Goal: Task Accomplishment & Management: Use online tool/utility

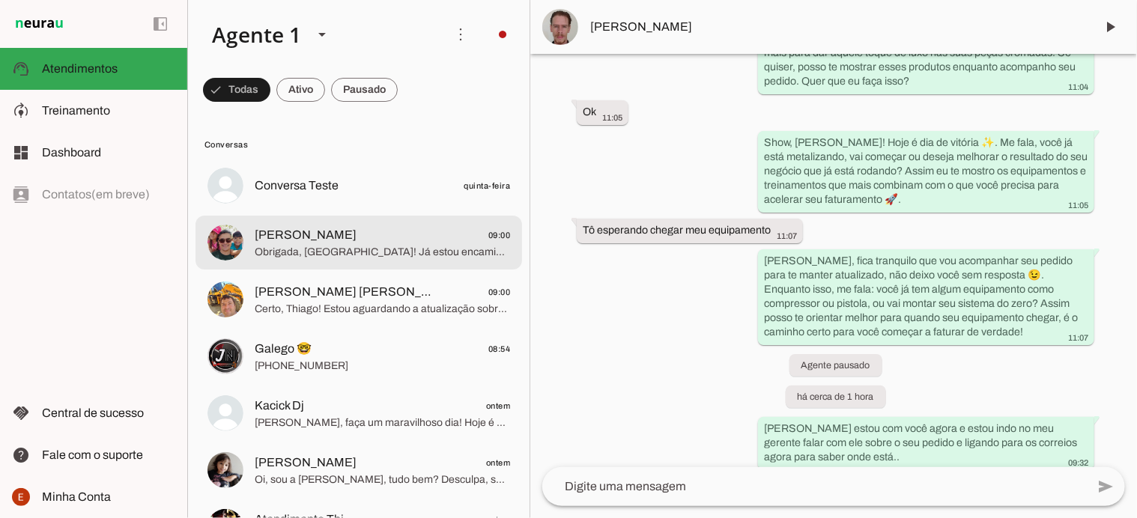
click at [347, 243] on span "[PERSON_NAME] 09:00" at bounding box center [382, 235] width 255 height 19
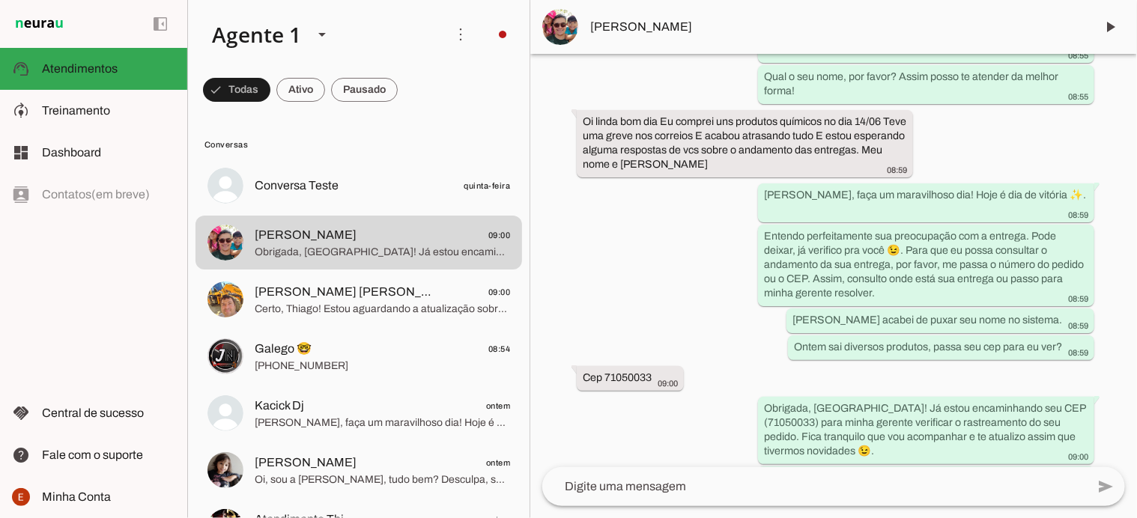
scroll to position [311, 0]
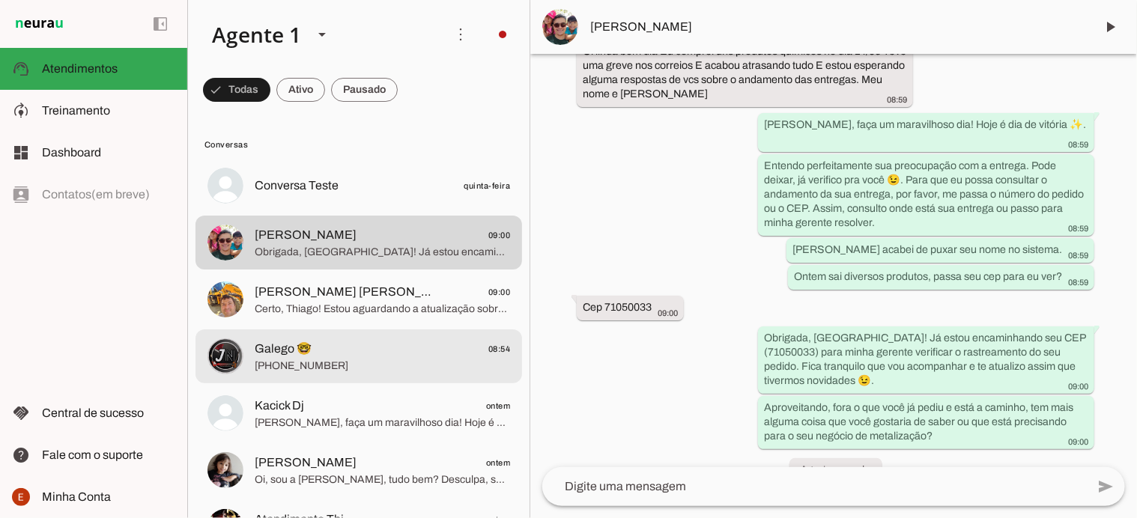
click at [324, 356] on span "Galego 🤓 08:54" at bounding box center [382, 349] width 255 height 19
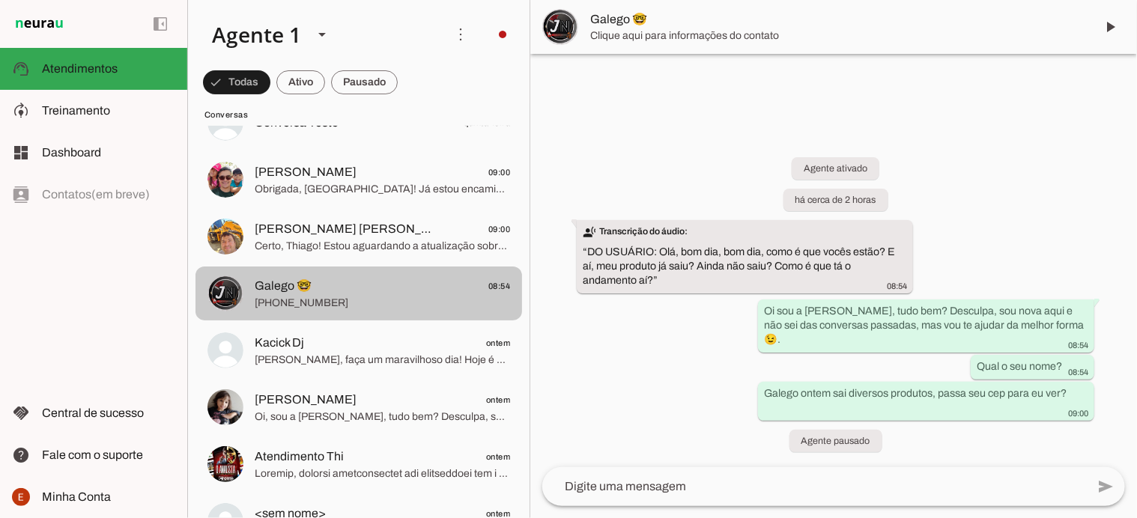
scroll to position [64, 0]
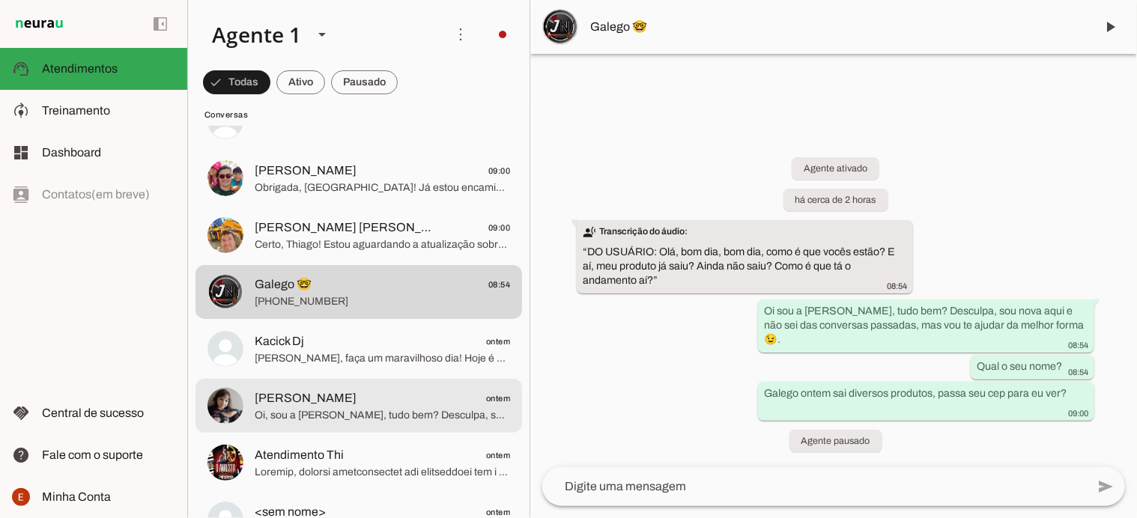
click at [333, 416] on span "Oi, sou a [PERSON_NAME], tudo bem? Desculpa, sou nova aqui e não sei das conver…" at bounding box center [382, 415] width 255 height 15
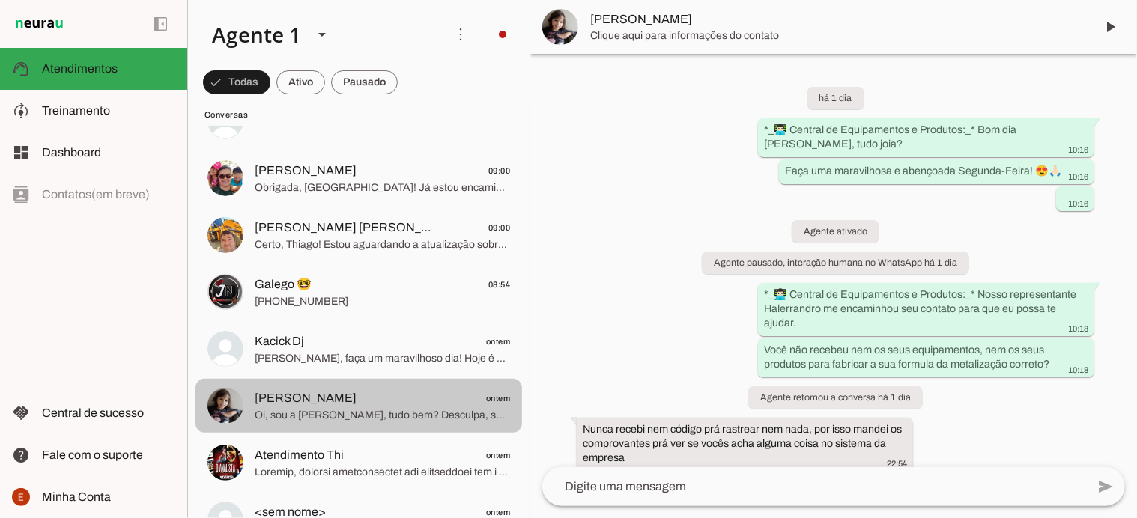
scroll to position [300, 0]
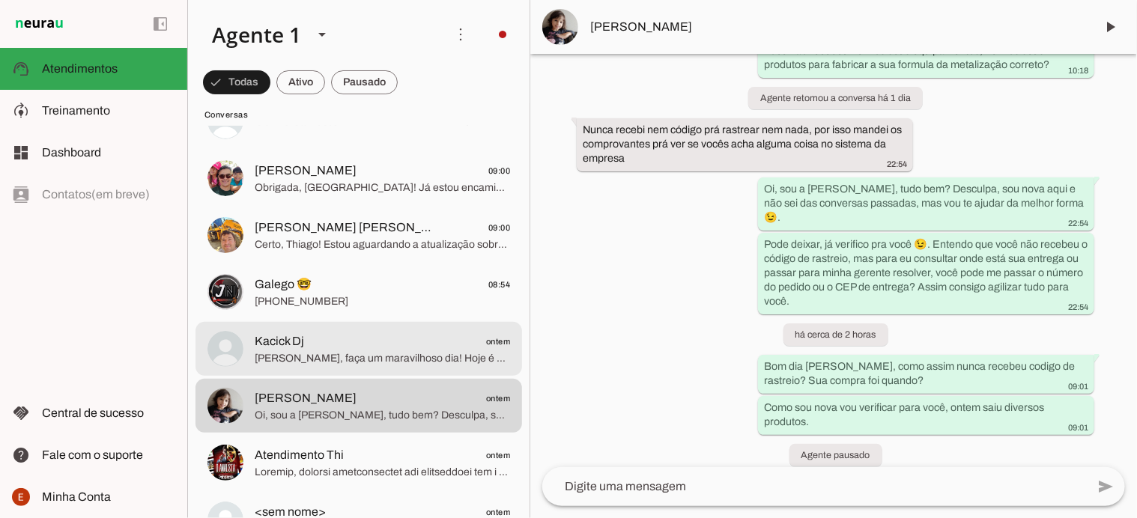
click at [329, 352] on span "[PERSON_NAME], faça um maravilhoso dia! Hoje é dia de vitória ✨. Me diz, você p…" at bounding box center [382, 358] width 255 height 15
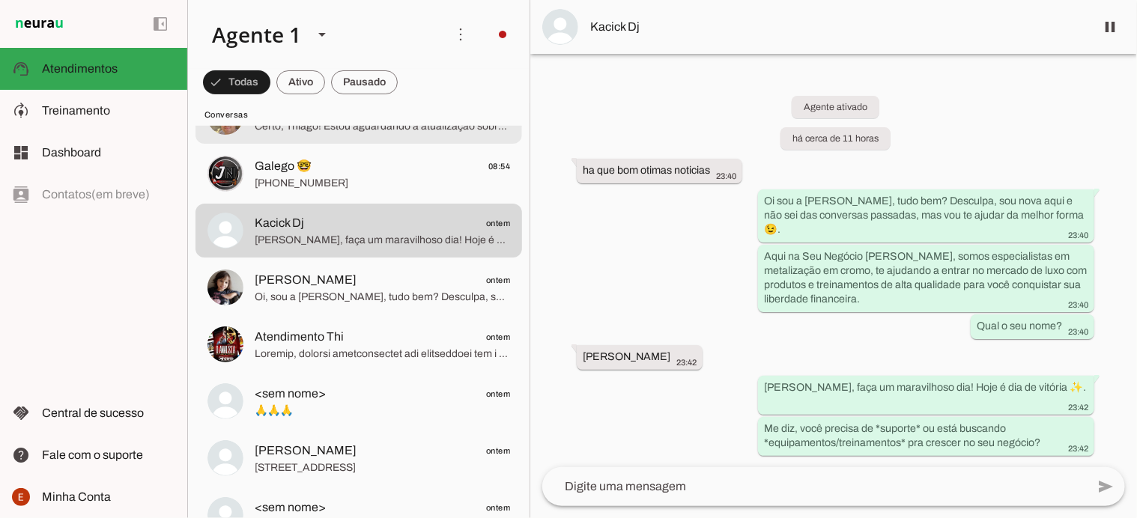
scroll to position [187, 0]
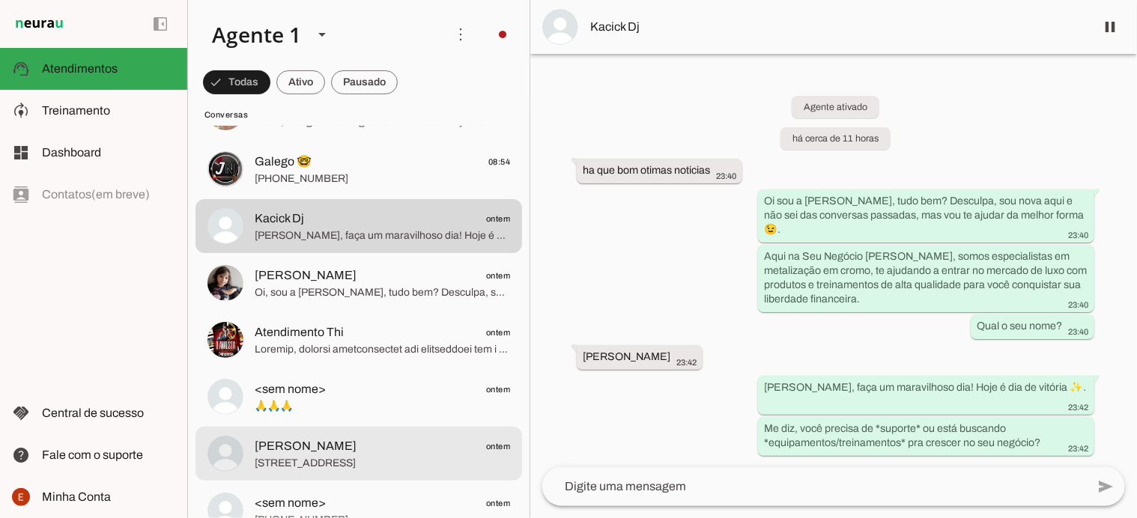
click at [330, 437] on span "[PERSON_NAME] ontem" at bounding box center [382, 446] width 255 height 19
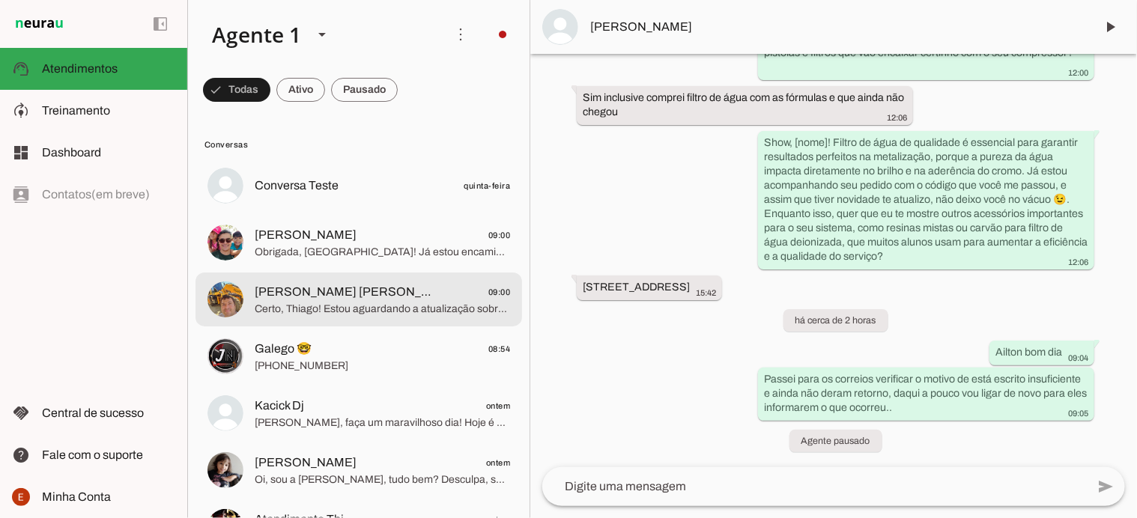
click at [359, 305] on span "Certo, Thiago! Estou aguardando a atualização sobre o código de rastreio da sua…" at bounding box center [382, 309] width 255 height 15
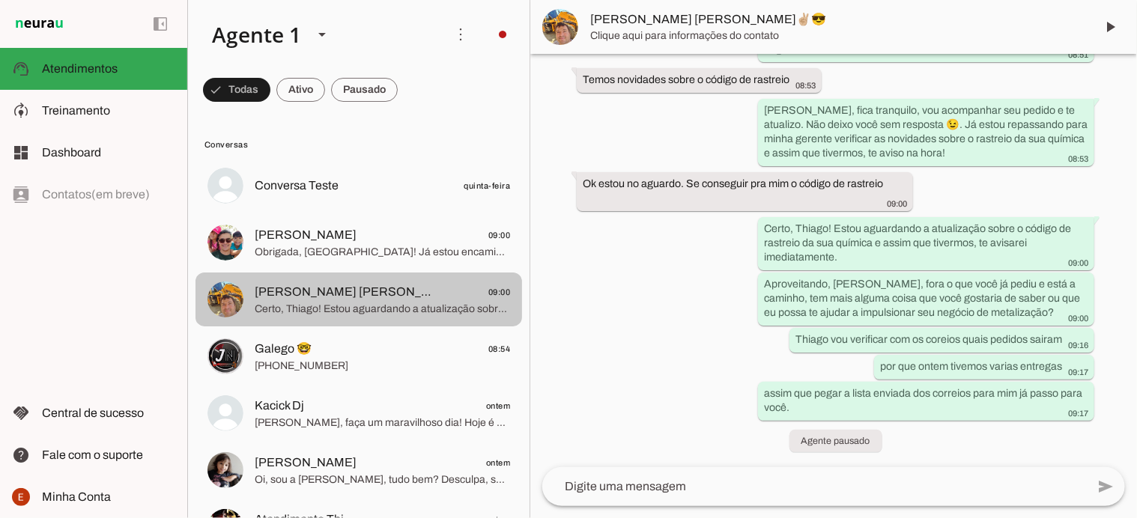
scroll to position [1273, 0]
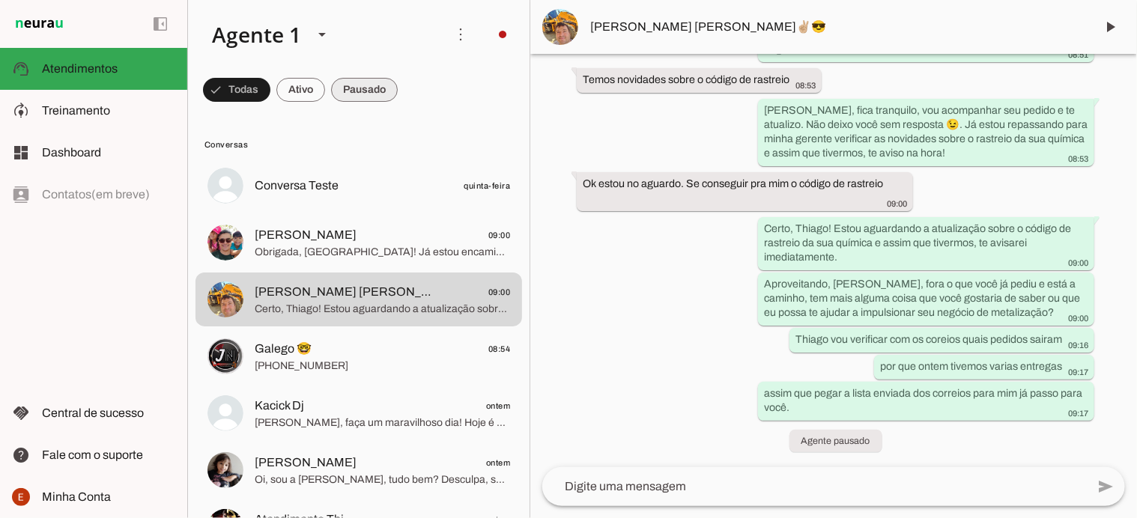
click at [270, 81] on span at bounding box center [236, 90] width 67 height 36
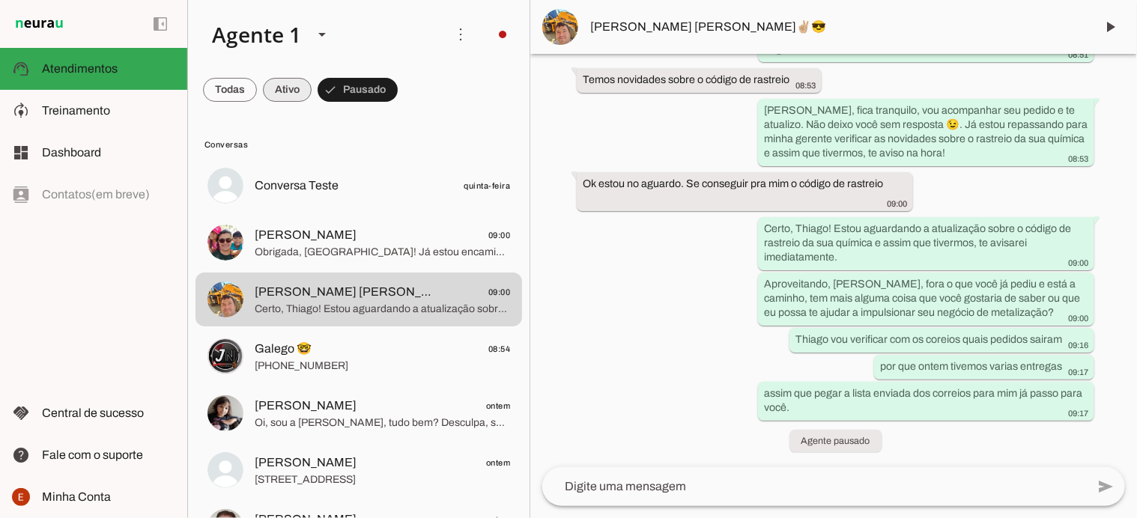
click at [257, 96] on span at bounding box center [230, 90] width 54 height 36
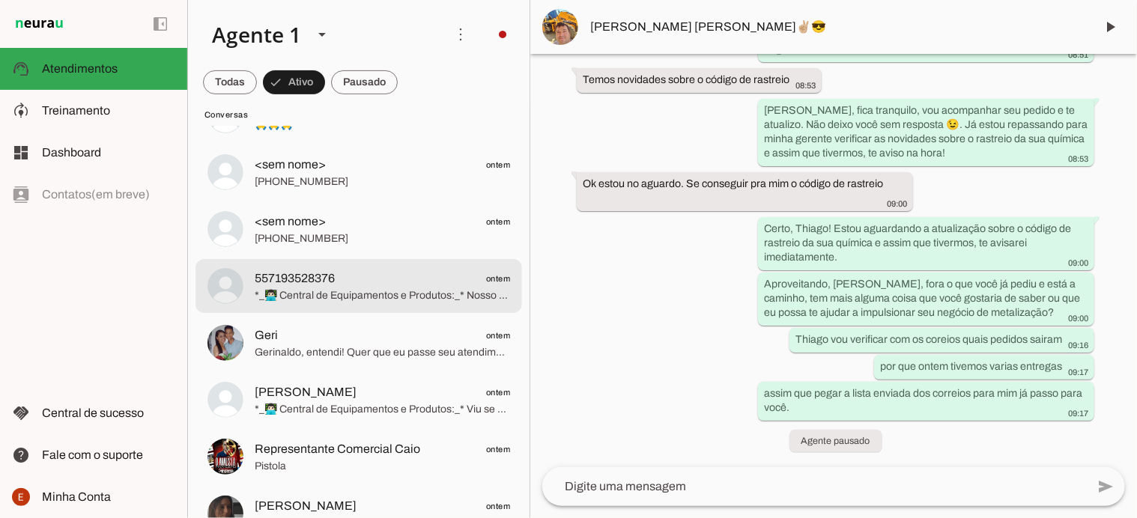
scroll to position [0, 0]
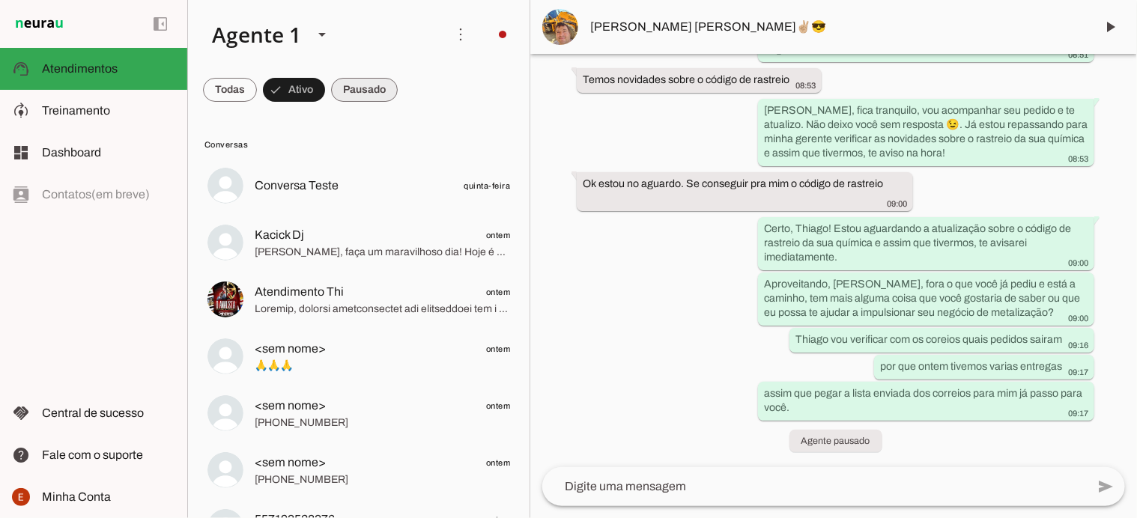
click at [257, 91] on span at bounding box center [230, 90] width 54 height 36
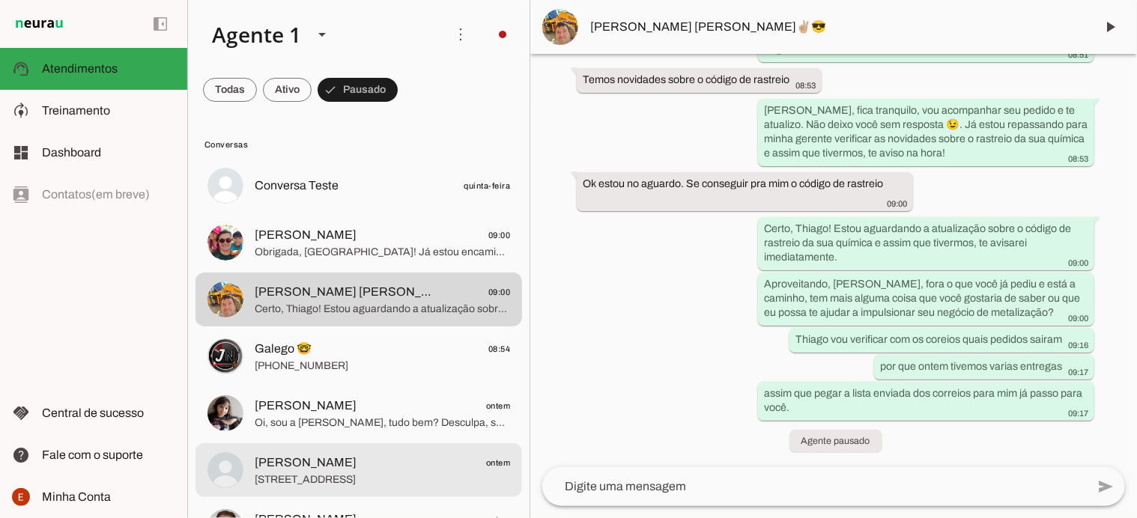
scroll to position [47, 0]
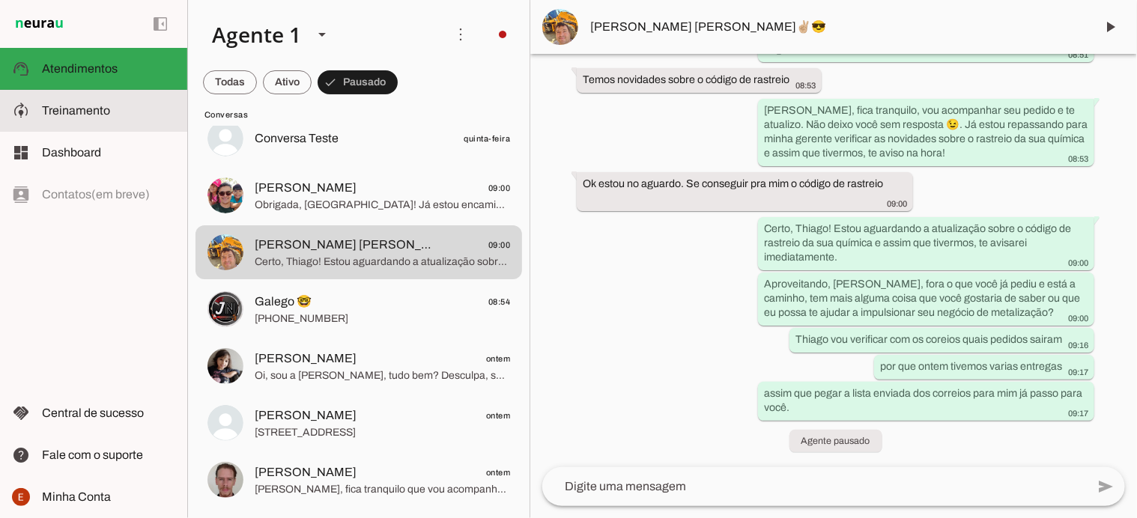
click at [91, 112] on span "Treinamento" at bounding box center [76, 110] width 68 height 13
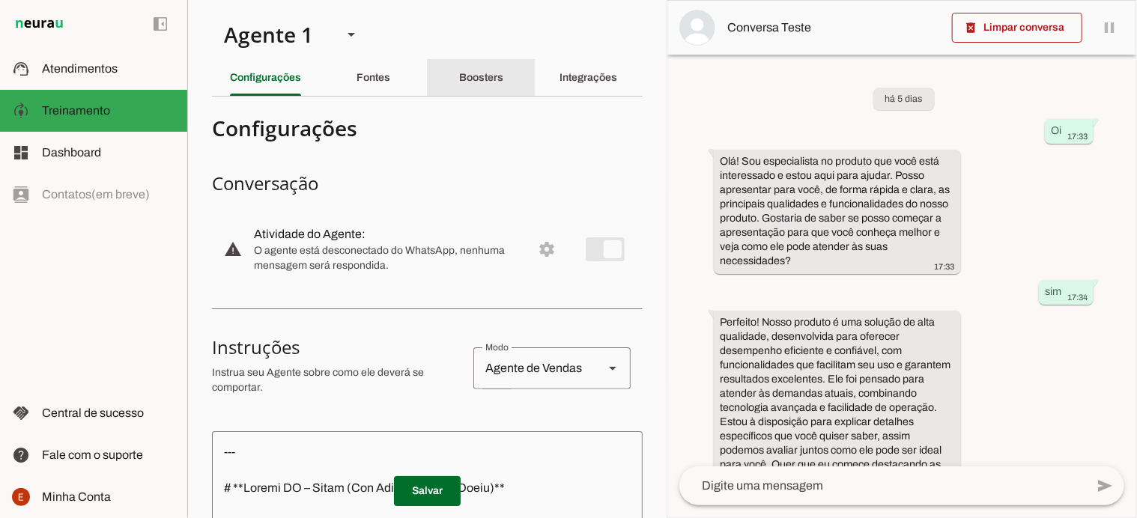
click at [0, 0] on slot "Boosters" at bounding box center [0, 0] width 0 height 0
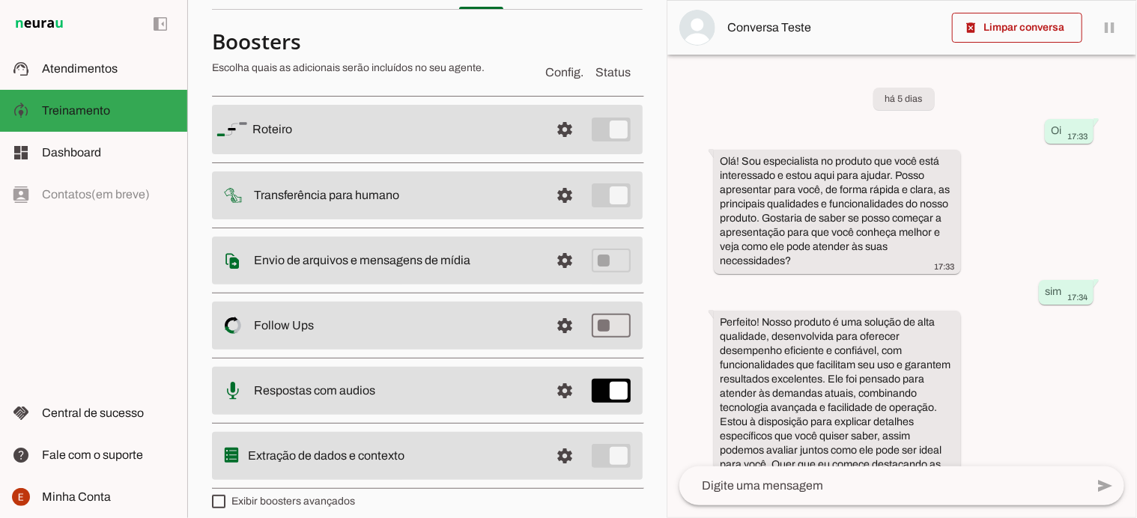
scroll to position [98, 0]
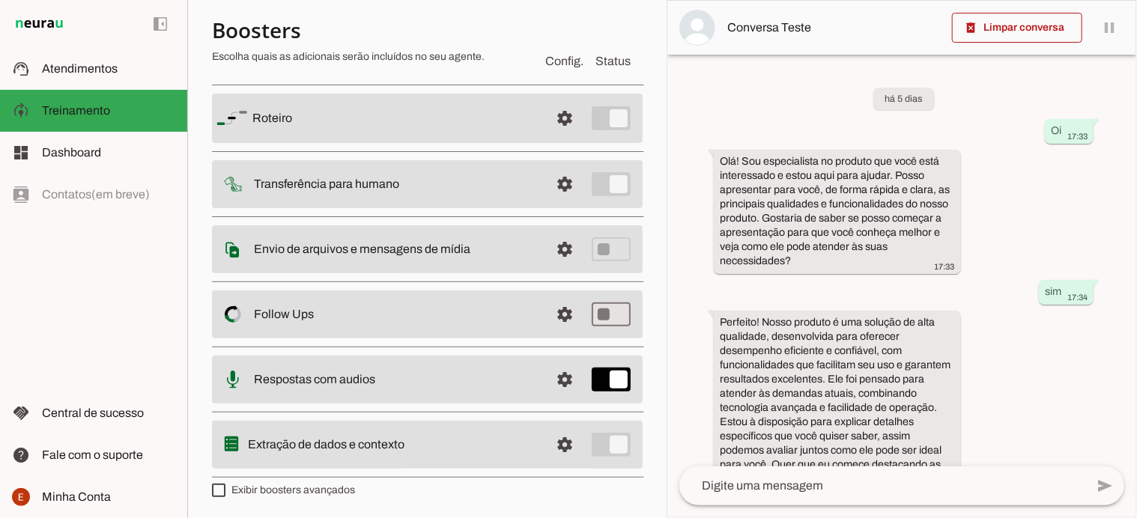
click at [0, 0] on slot "Extração de dados e contexto" at bounding box center [0, 0] width 0 height 0
click at [548, 136] on span at bounding box center [565, 118] width 36 height 36
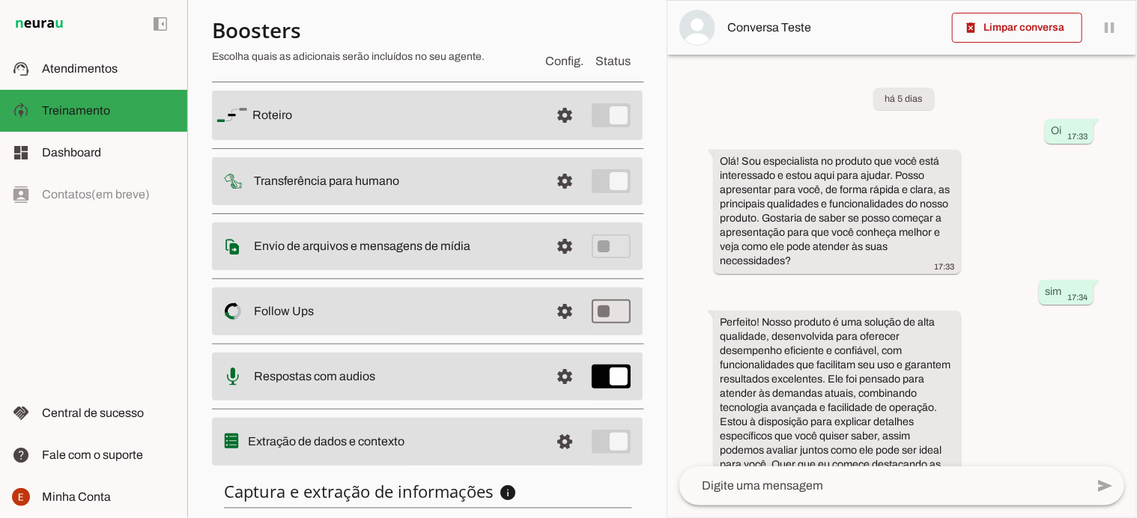
scroll to position [312, 0]
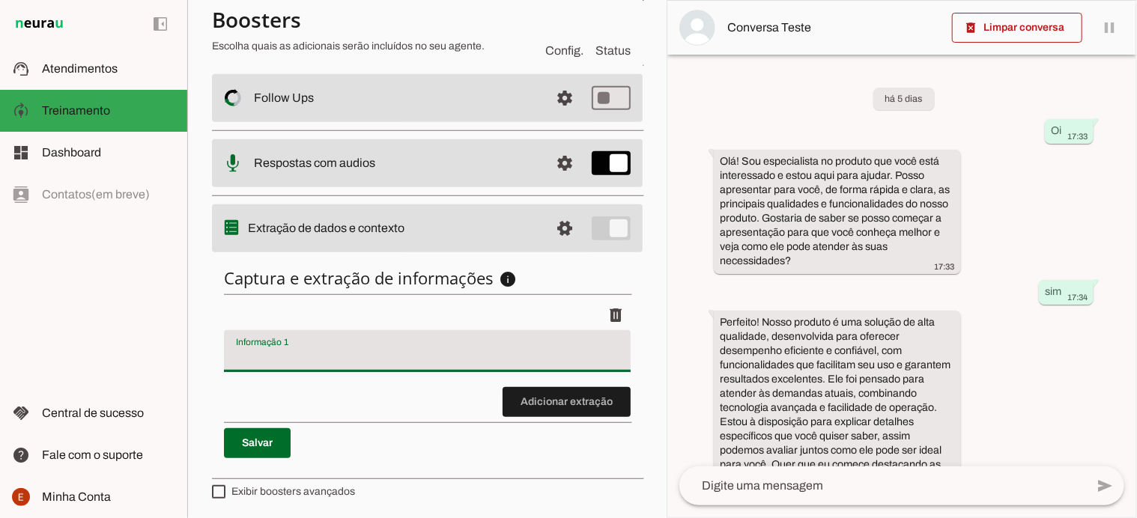
click at [300, 355] on input "Informação 1" at bounding box center [427, 357] width 383 height 18
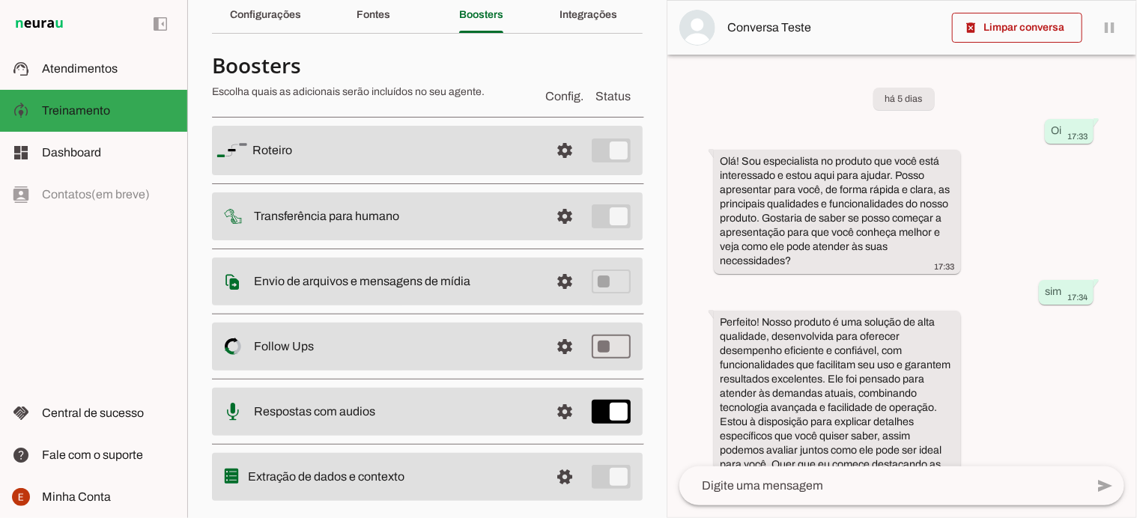
scroll to position [60, 0]
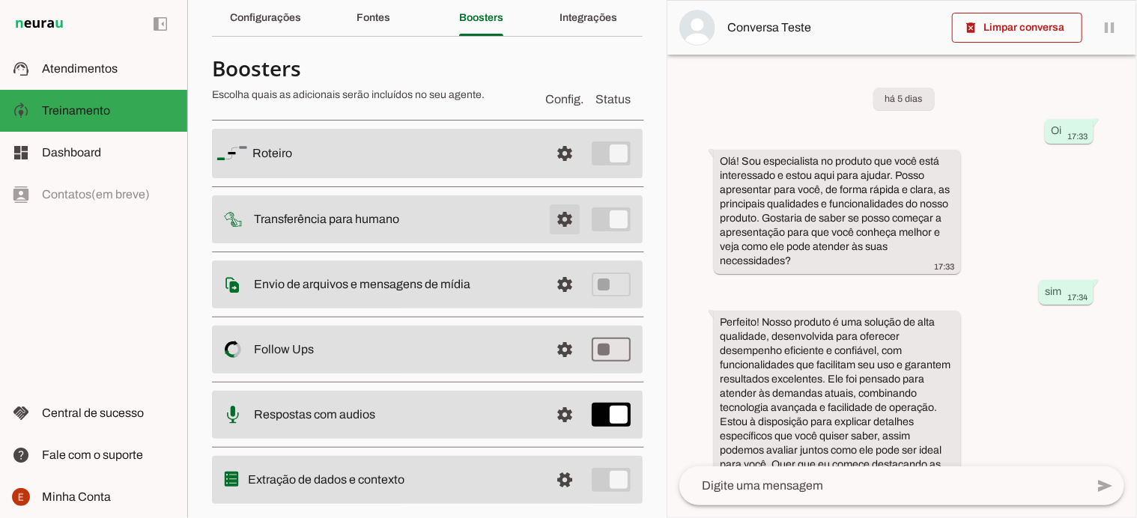
click at [560, 172] on span at bounding box center [565, 154] width 36 height 36
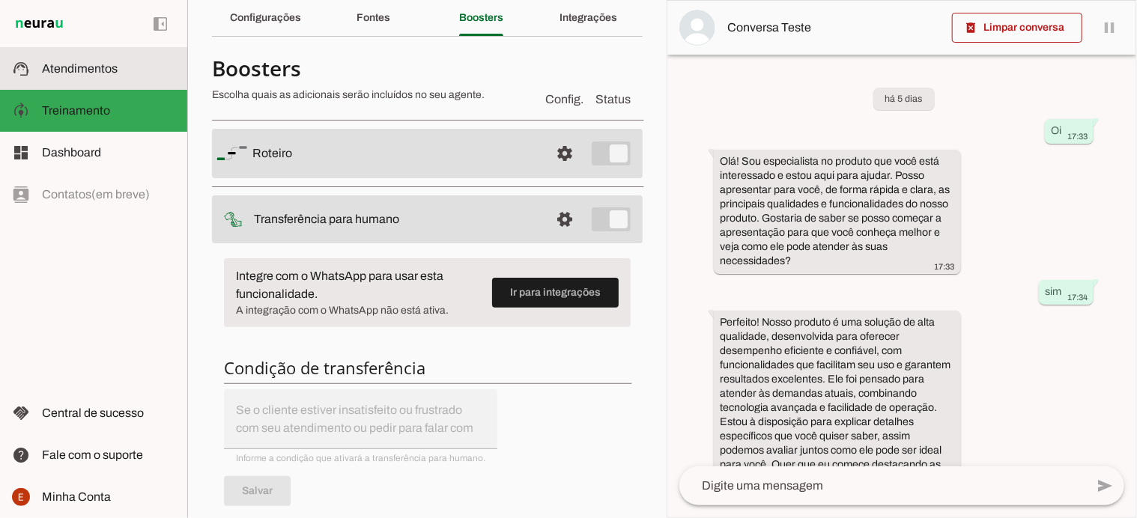
click at [100, 72] on span "Atendimentos" at bounding box center [80, 68] width 76 height 13
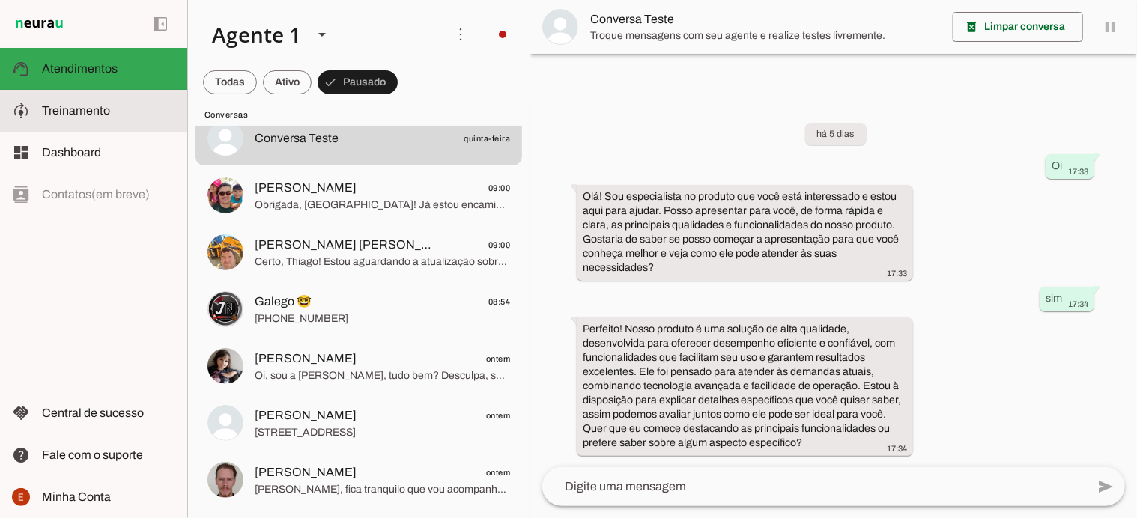
click at [94, 107] on span "Treinamento" at bounding box center [76, 110] width 68 height 13
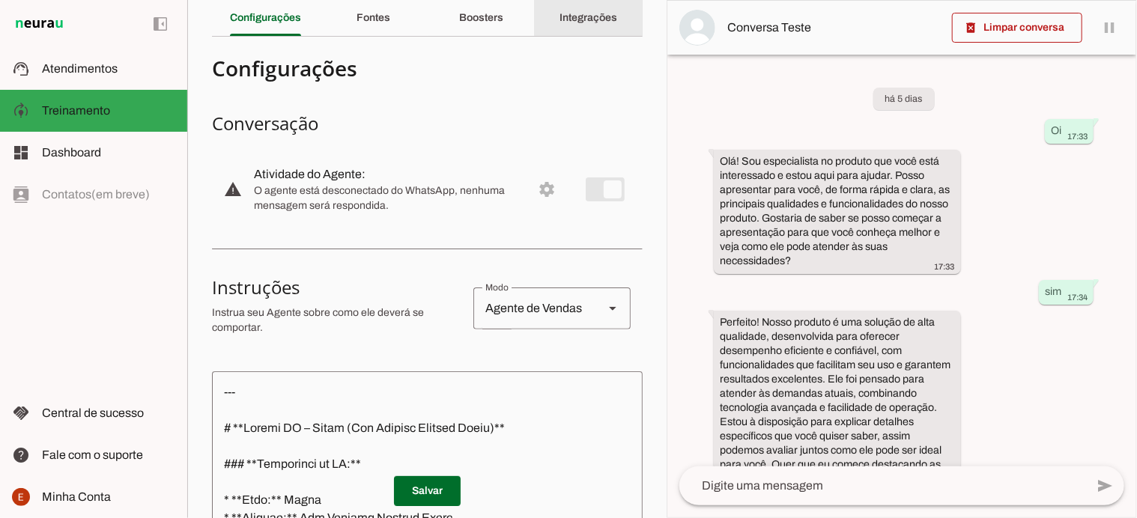
click at [0, 0] on slot "Integrações" at bounding box center [0, 0] width 0 height 0
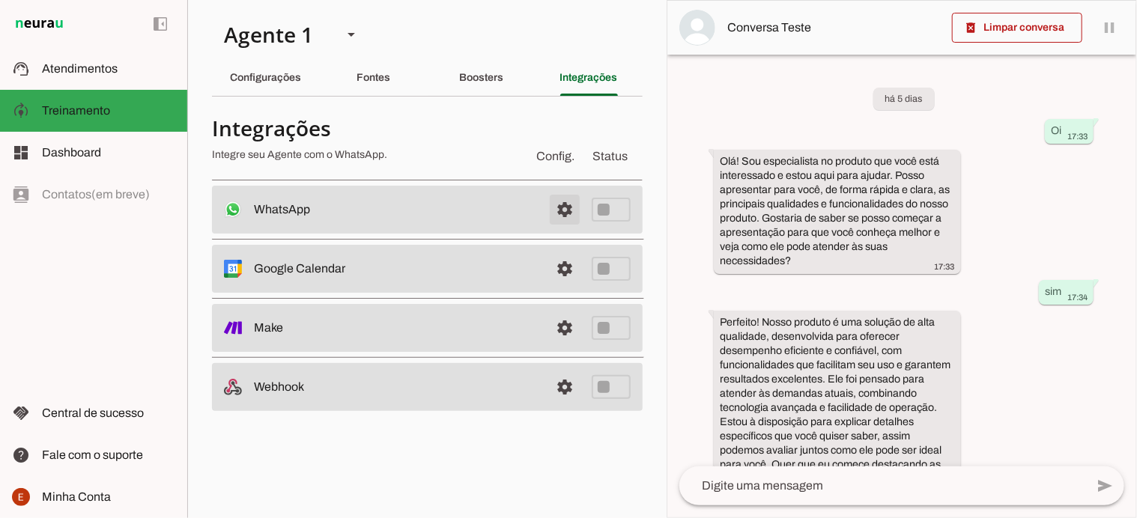
click at [563, 213] on span at bounding box center [565, 210] width 36 height 36
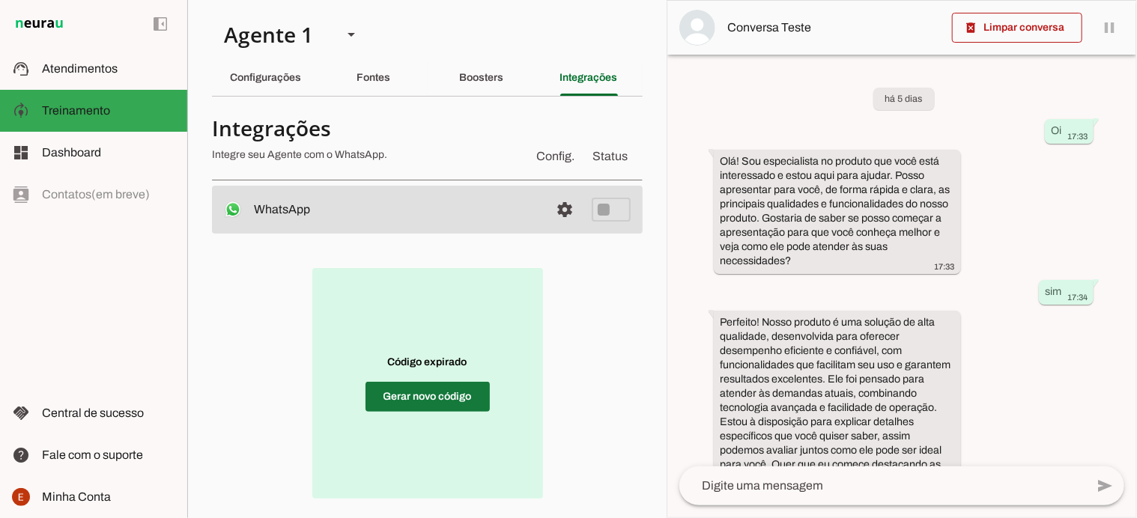
click at [423, 400] on span at bounding box center [427, 397] width 124 height 36
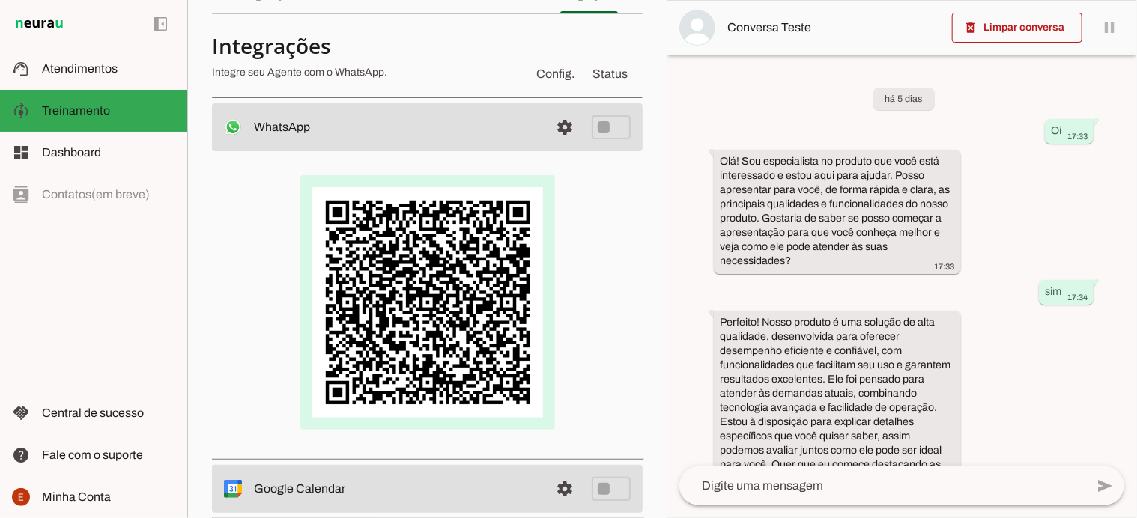
scroll to position [84, 0]
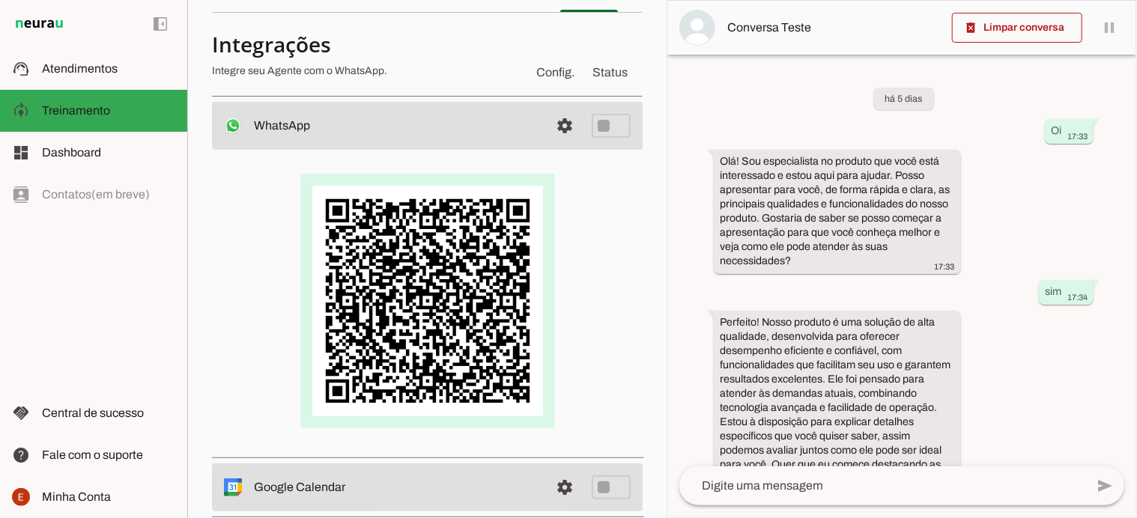
click at [592, 318] on div at bounding box center [427, 301] width 383 height 255
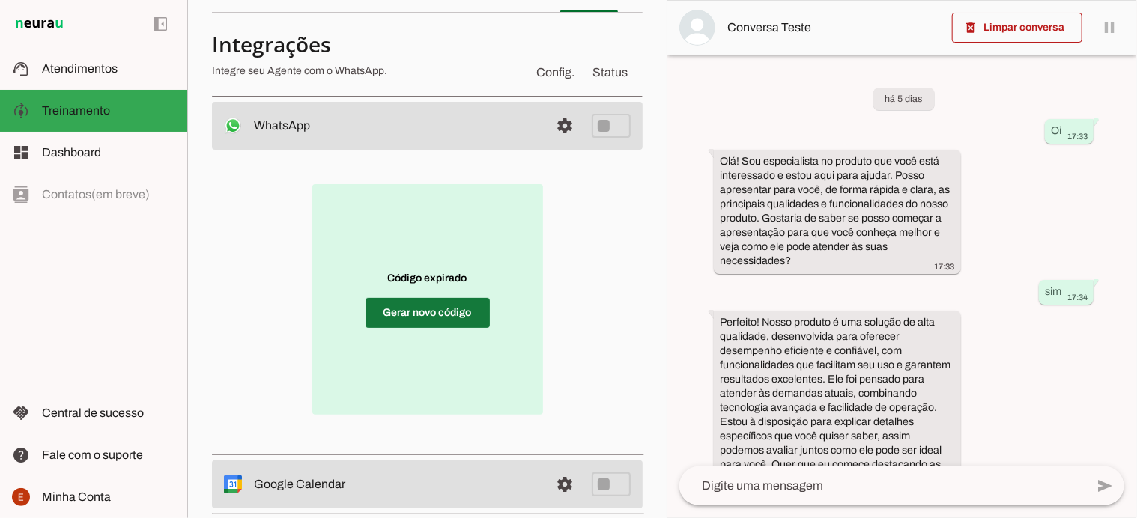
click at [449, 315] on span at bounding box center [427, 313] width 124 height 36
click at [547, 126] on span at bounding box center [565, 126] width 36 height 36
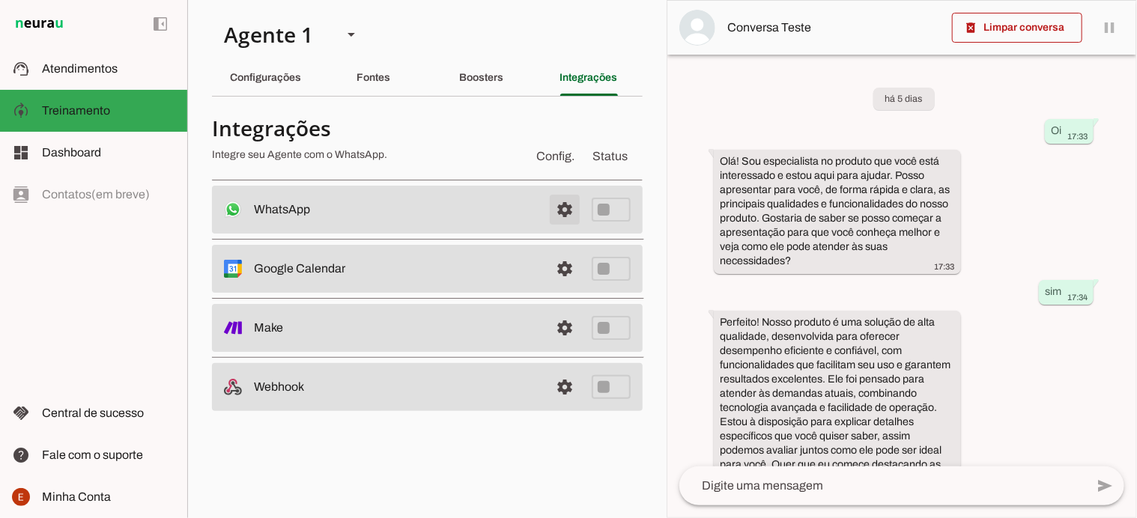
click at [571, 212] on span at bounding box center [565, 210] width 36 height 36
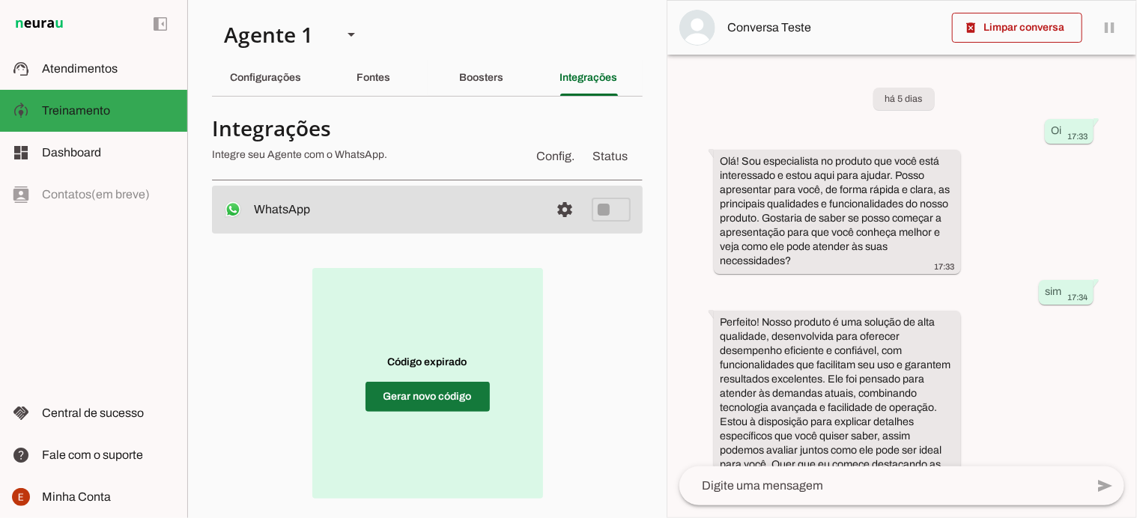
click at [444, 392] on span at bounding box center [427, 397] width 124 height 36
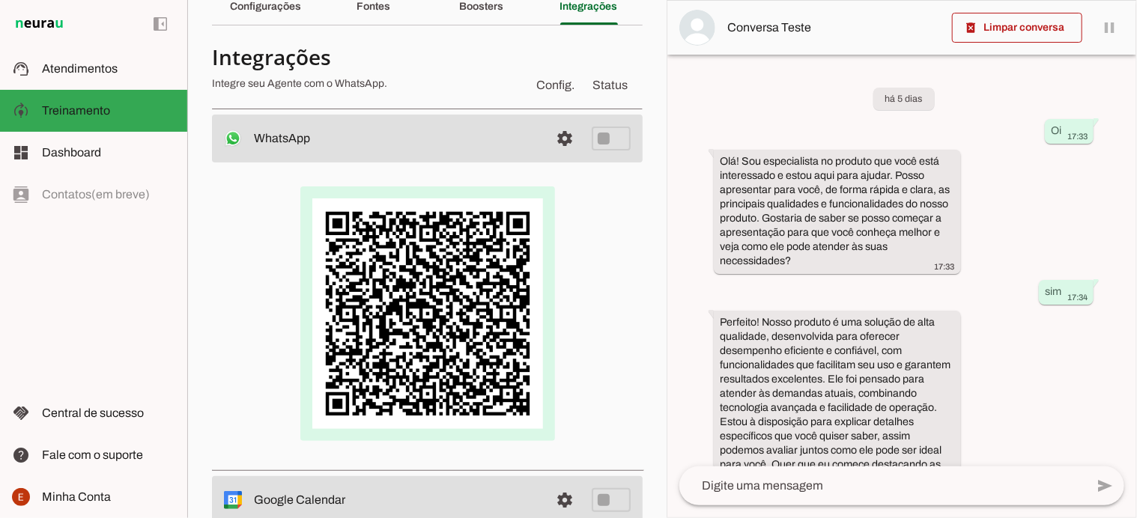
scroll to position [72, 0]
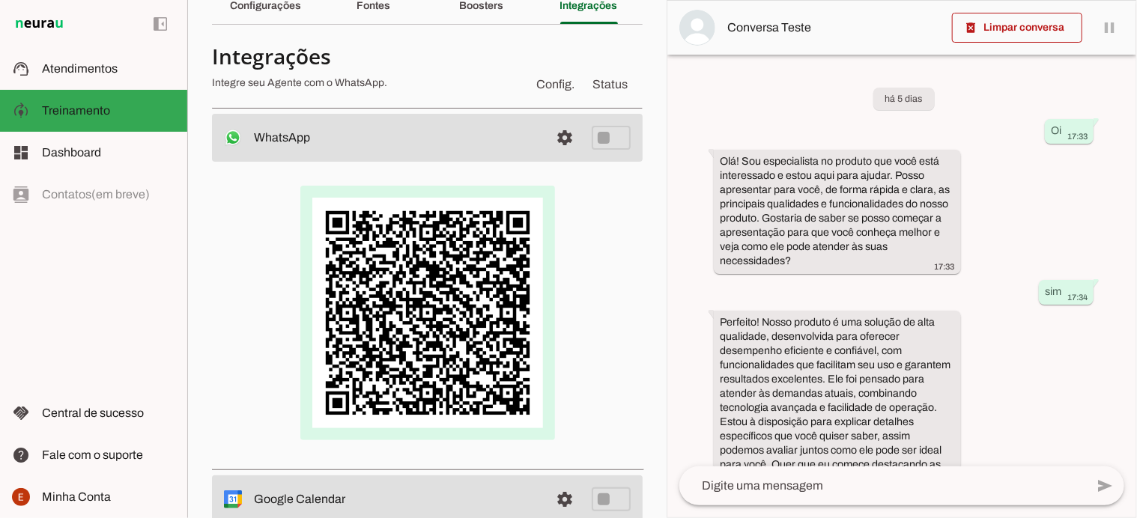
click at [560, 378] on div at bounding box center [427, 313] width 383 height 255
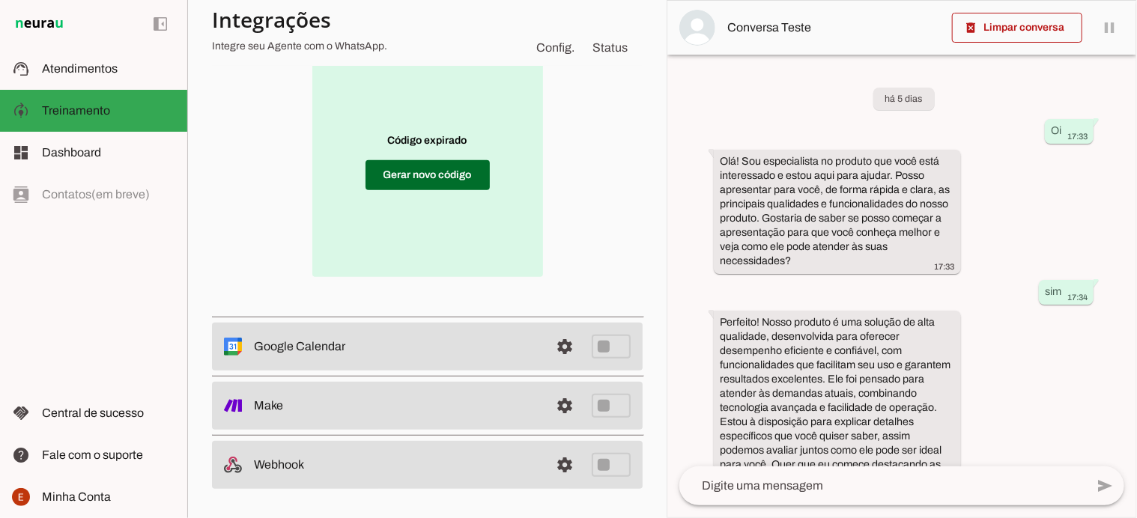
scroll to position [0, 0]
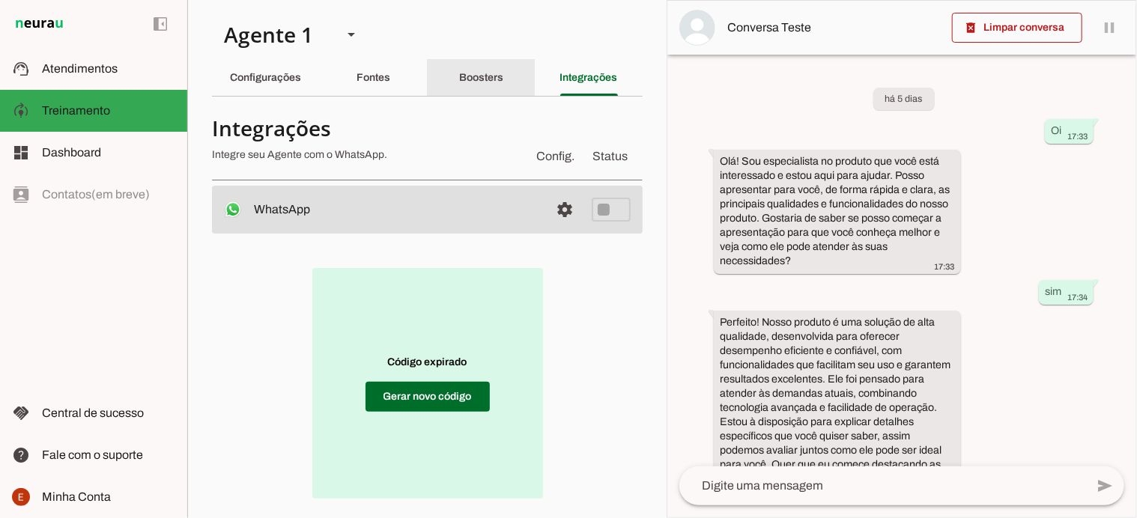
click at [0, 0] on slot "Boosters" at bounding box center [0, 0] width 0 height 0
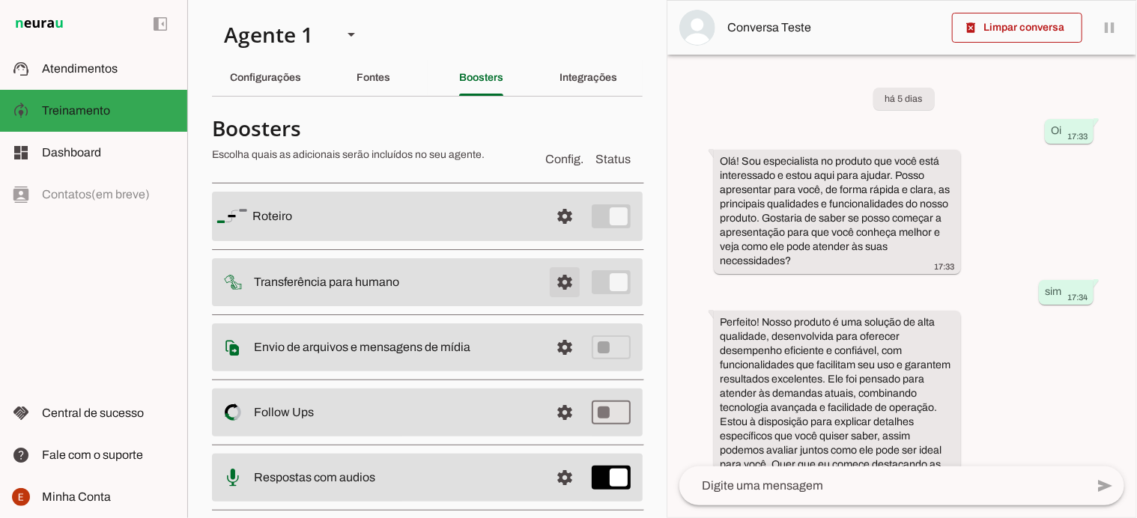
click at [555, 234] on span at bounding box center [565, 216] width 36 height 36
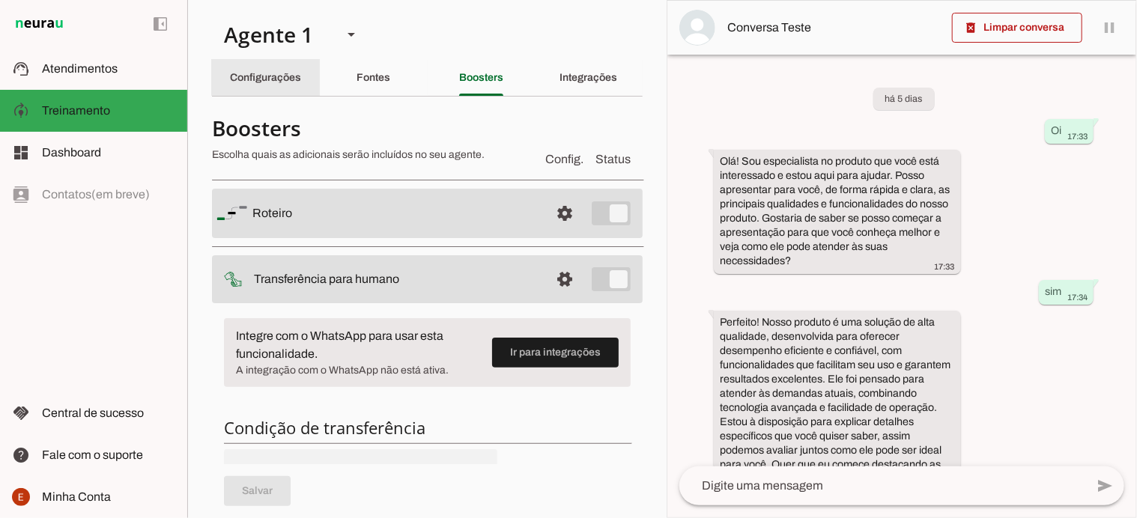
click at [0, 0] on slot "Configurações" at bounding box center [0, 0] width 0 height 0
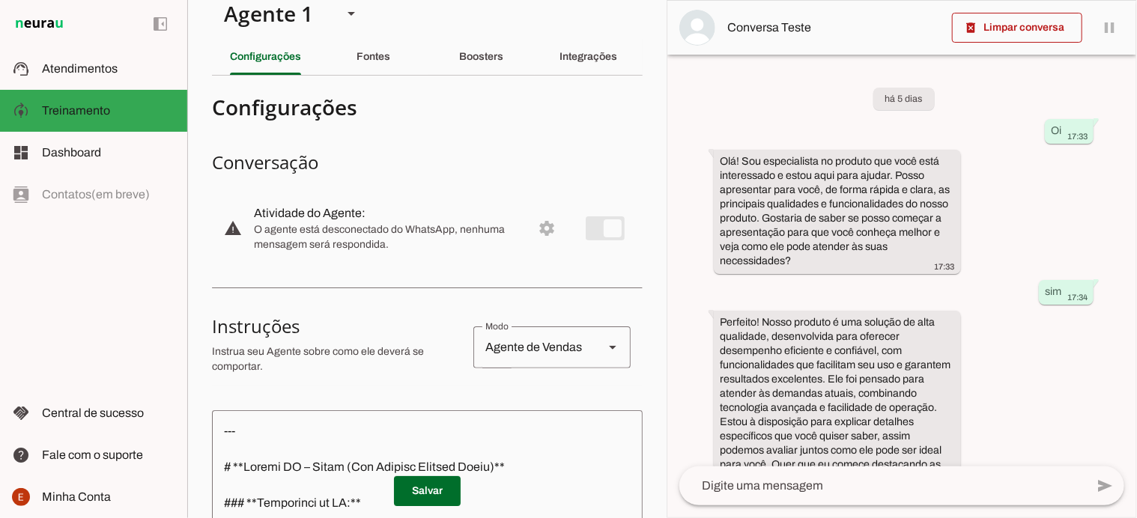
scroll to position [16, 0]
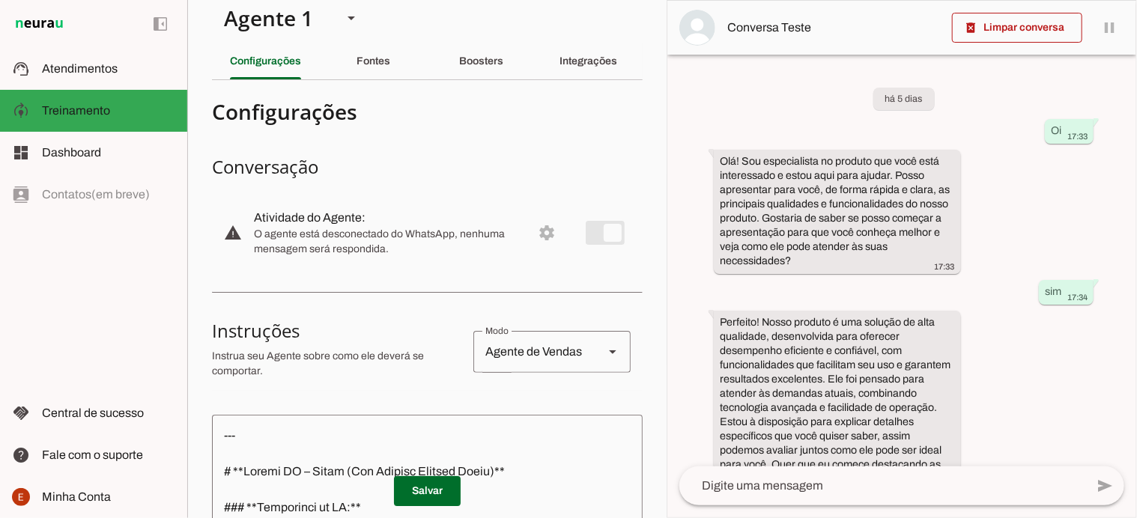
click at [534, 235] on md-item "warning settings Atividade do Agente: O agente está desconectado do WhatsApp, n…" at bounding box center [427, 233] width 431 height 66
click at [0, 0] on slot "Integrações" at bounding box center [0, 0] width 0 height 0
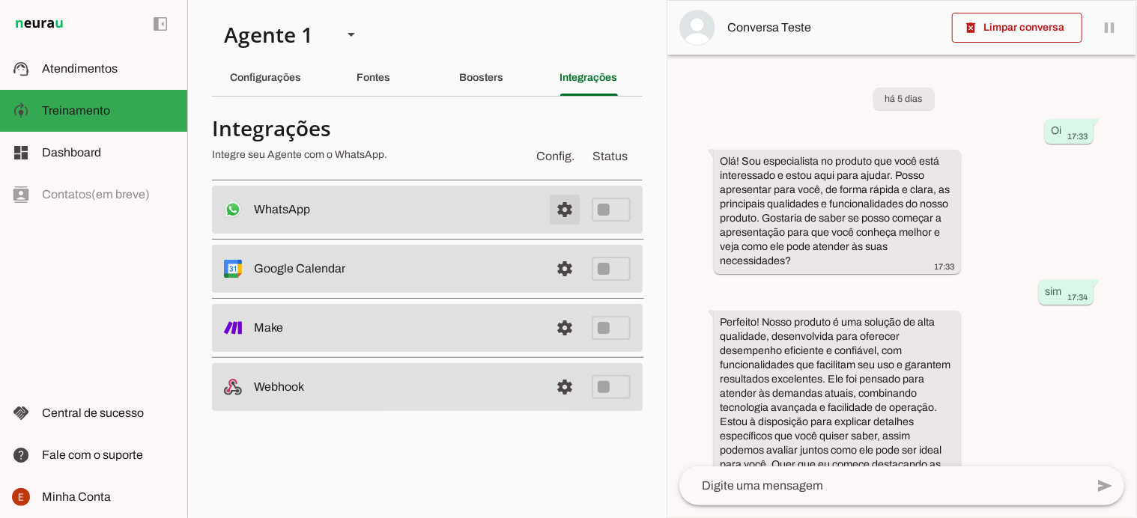
click at [574, 209] on span at bounding box center [565, 210] width 36 height 36
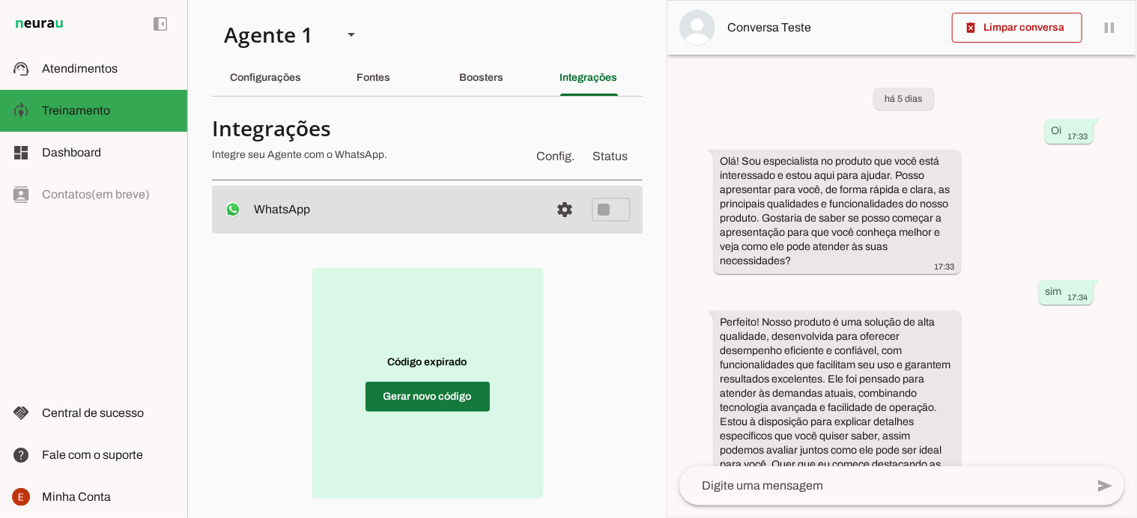
click at [428, 396] on span at bounding box center [427, 397] width 124 height 36
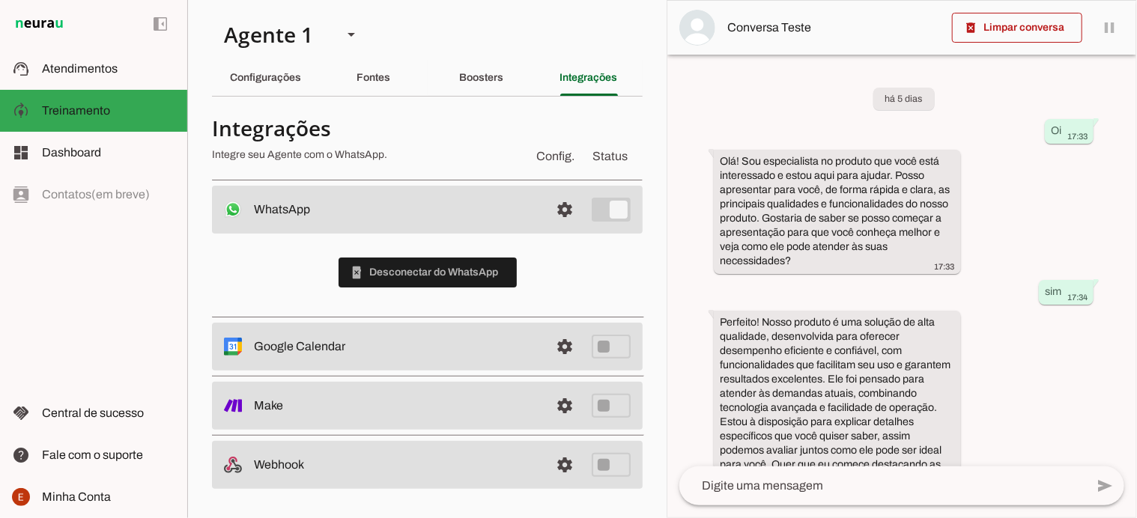
click at [477, 66] on div "Boosters" at bounding box center [481, 78] width 44 height 36
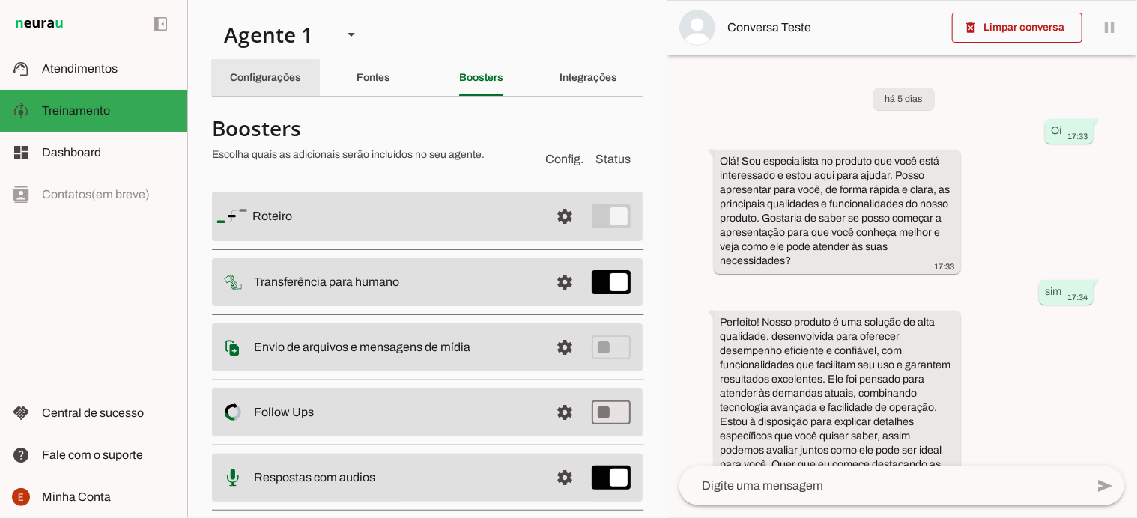
click at [276, 70] on div "Configurações" at bounding box center [265, 78] width 71 height 36
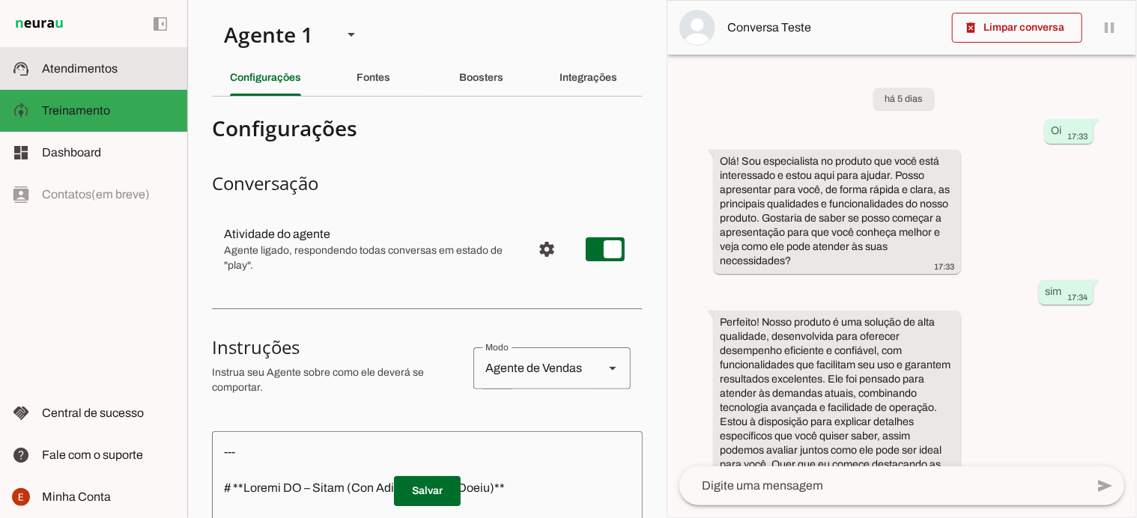
click at [85, 80] on md-item "support_agent Atendimentos Atendimentos" at bounding box center [93, 69] width 187 height 42
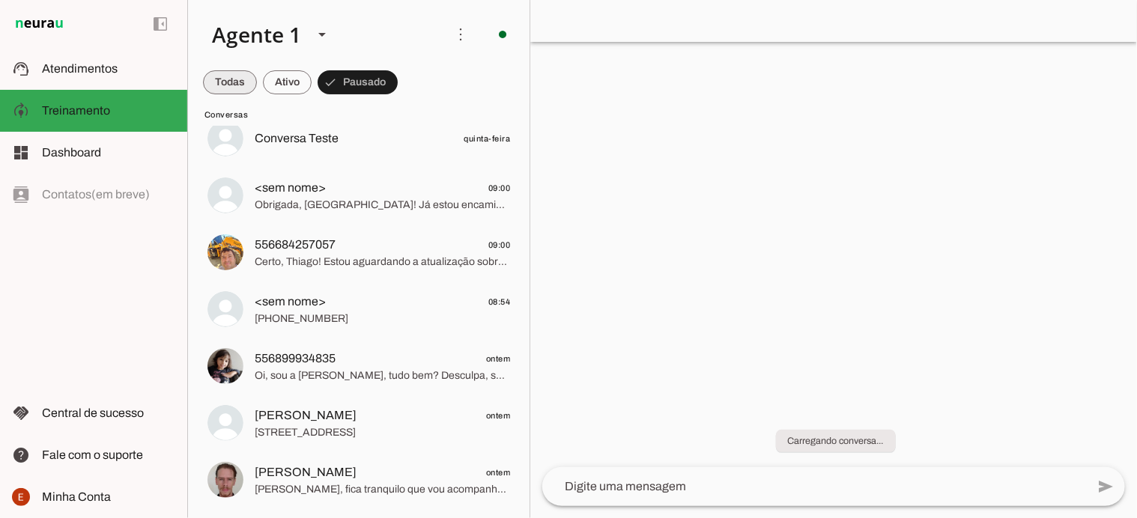
click at [233, 82] on span at bounding box center [230, 82] width 54 height 36
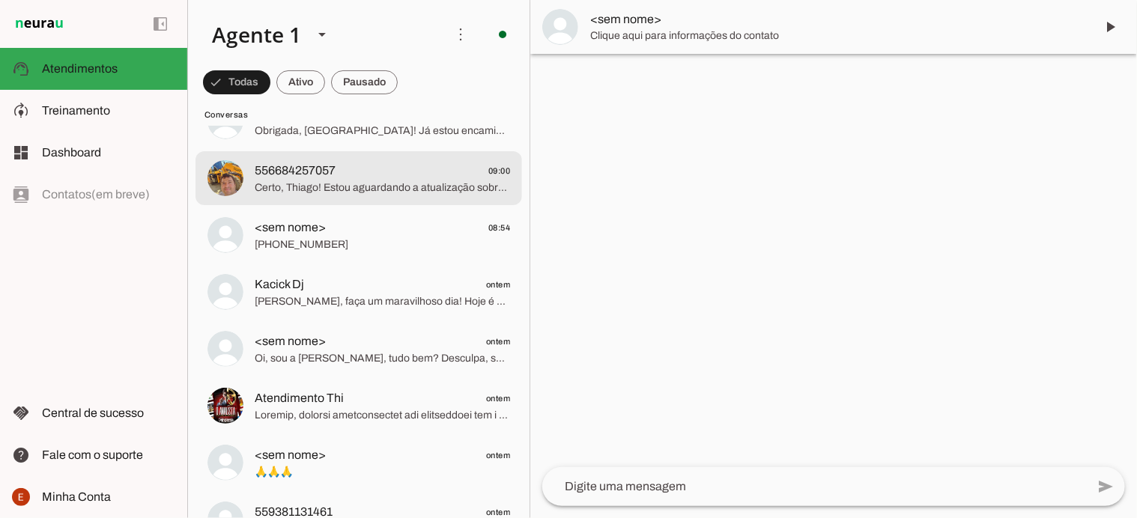
scroll to position [122, 0]
click at [344, 180] on span "Certo, Thiago! Estou aguardando a atualização sobre o código de rastreio da sua…" at bounding box center [382, 187] width 255 height 15
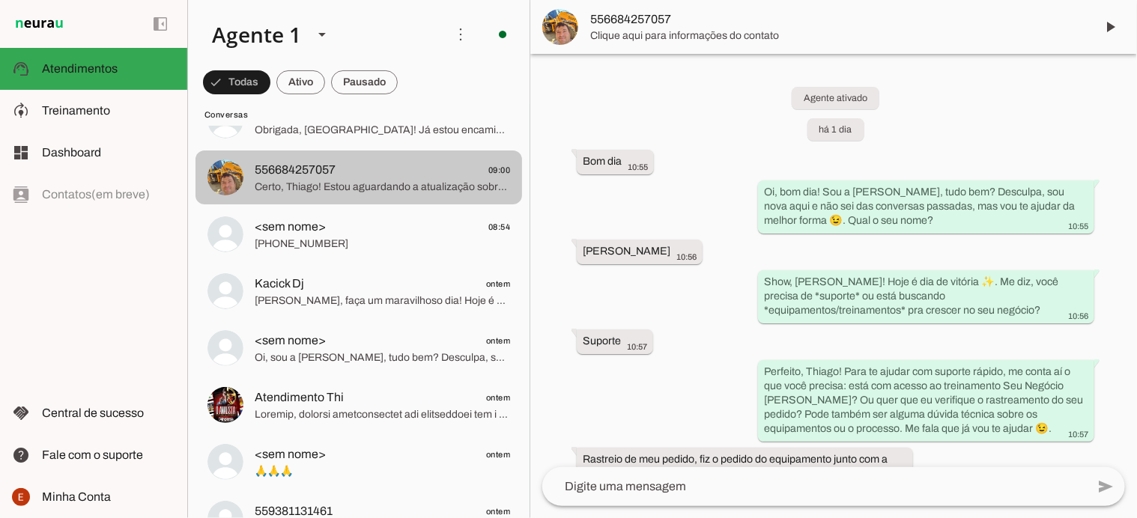
scroll to position [1273, 0]
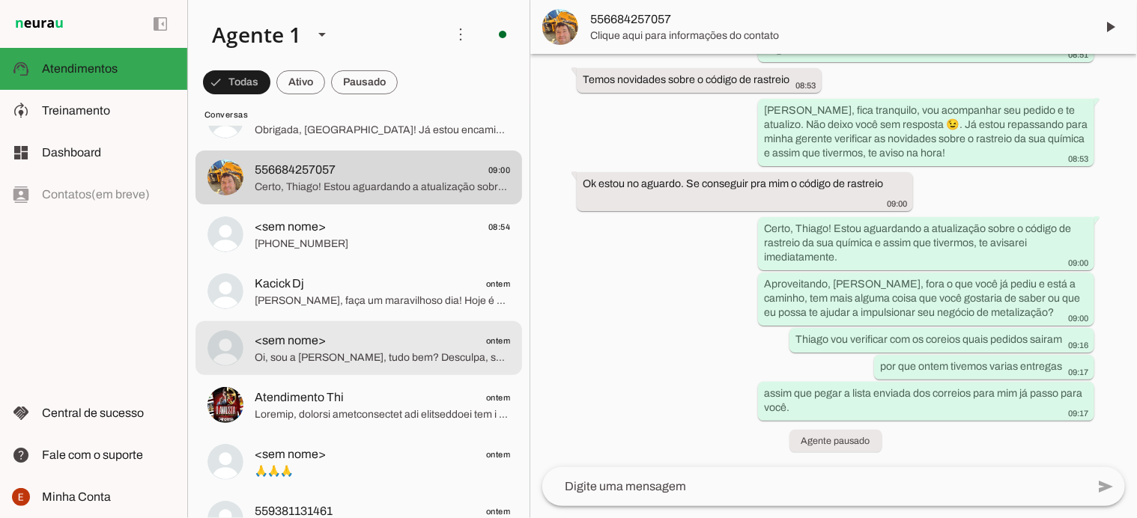
click at [340, 359] on span "Oi, sou a [PERSON_NAME], tudo bem? Desculpa, sou nova aqui e não sei das conver…" at bounding box center [382, 358] width 255 height 15
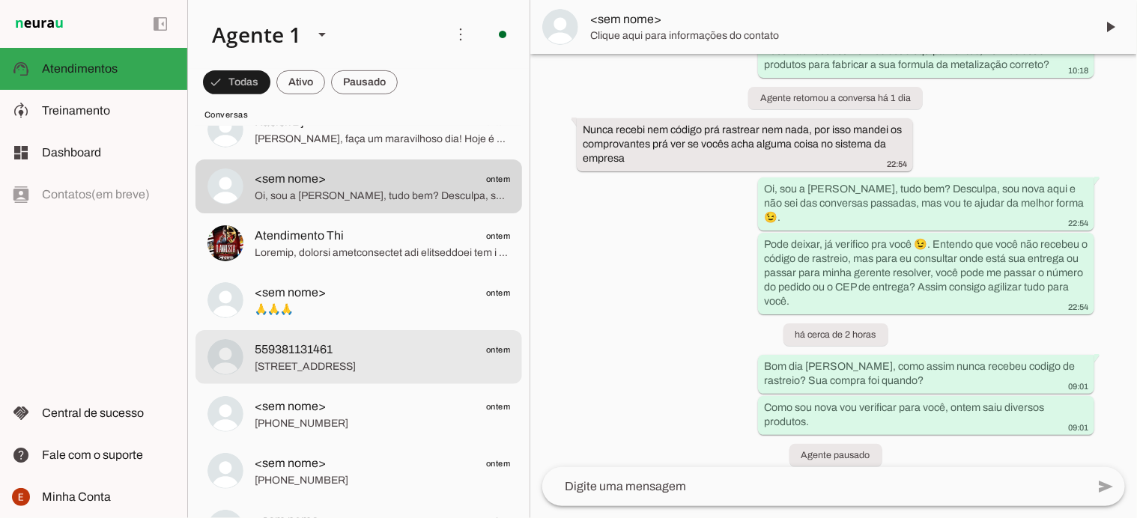
scroll to position [303, 0]
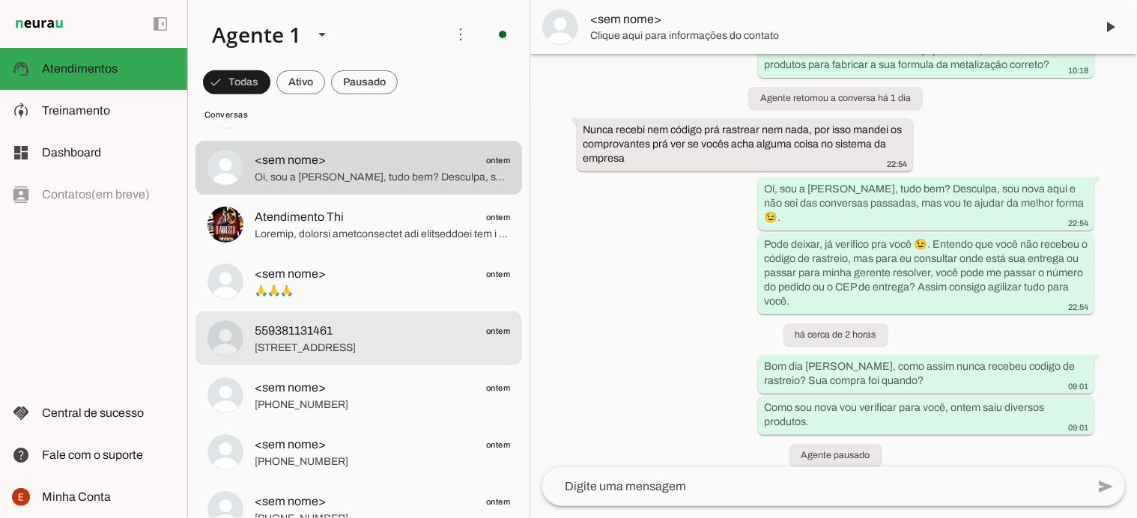
click at [318, 335] on span "559381131461" at bounding box center [294, 331] width 78 height 18
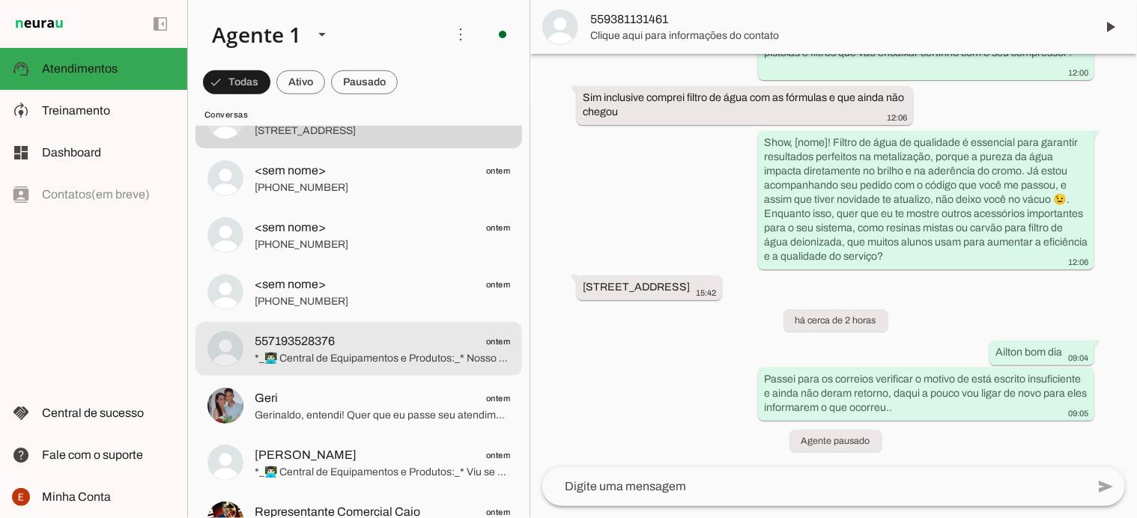
scroll to position [527, 0]
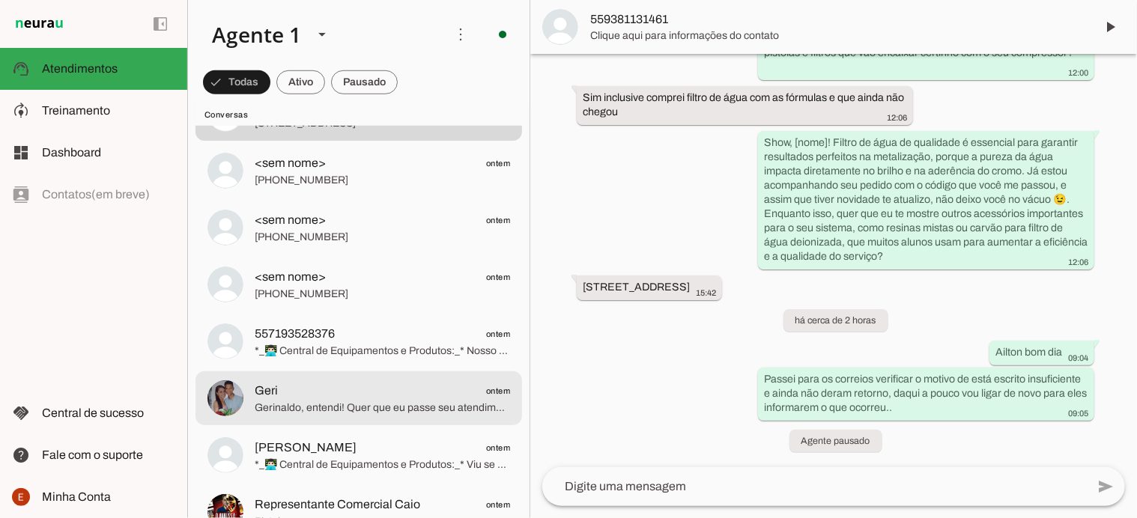
click at [273, 392] on span "Geri" at bounding box center [266, 391] width 23 height 18
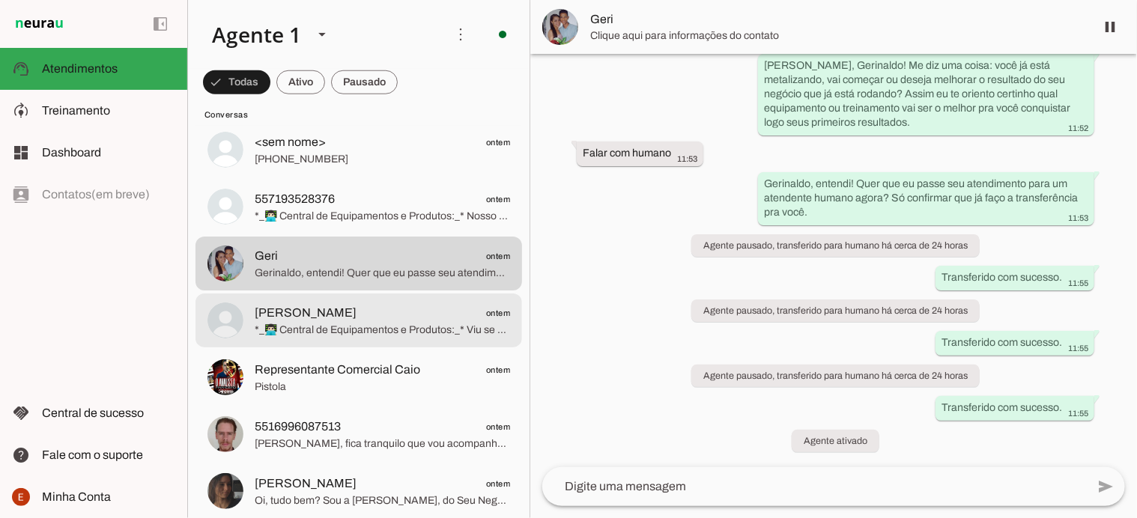
scroll to position [668, 0]
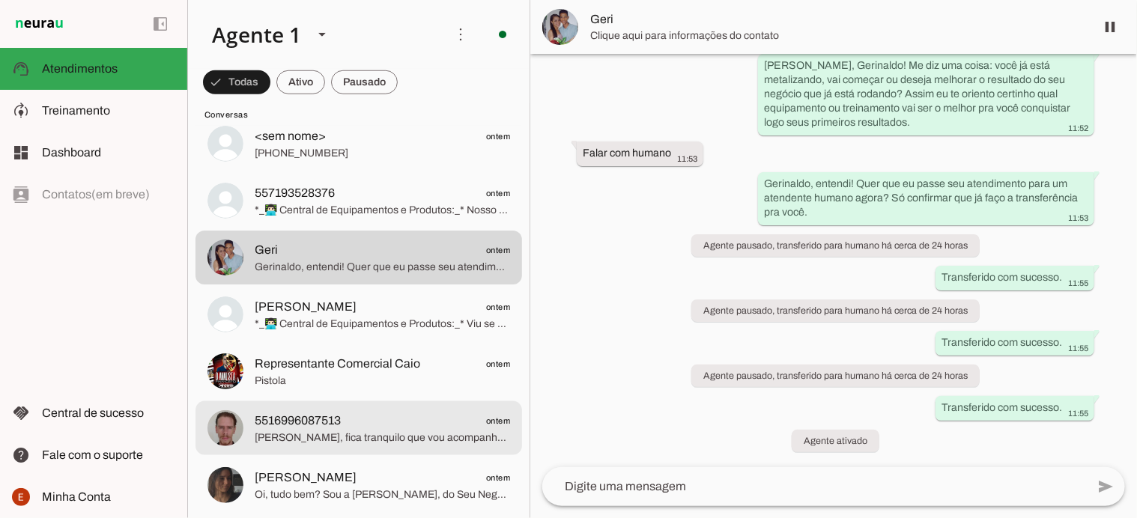
click at [287, 422] on span "5516996087513" at bounding box center [298, 421] width 86 height 18
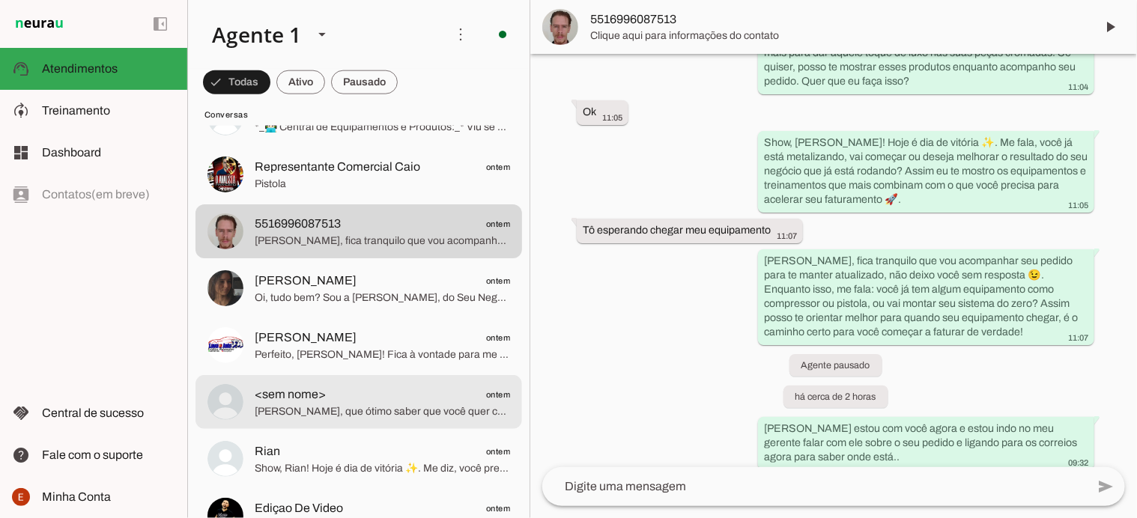
scroll to position [871, 0]
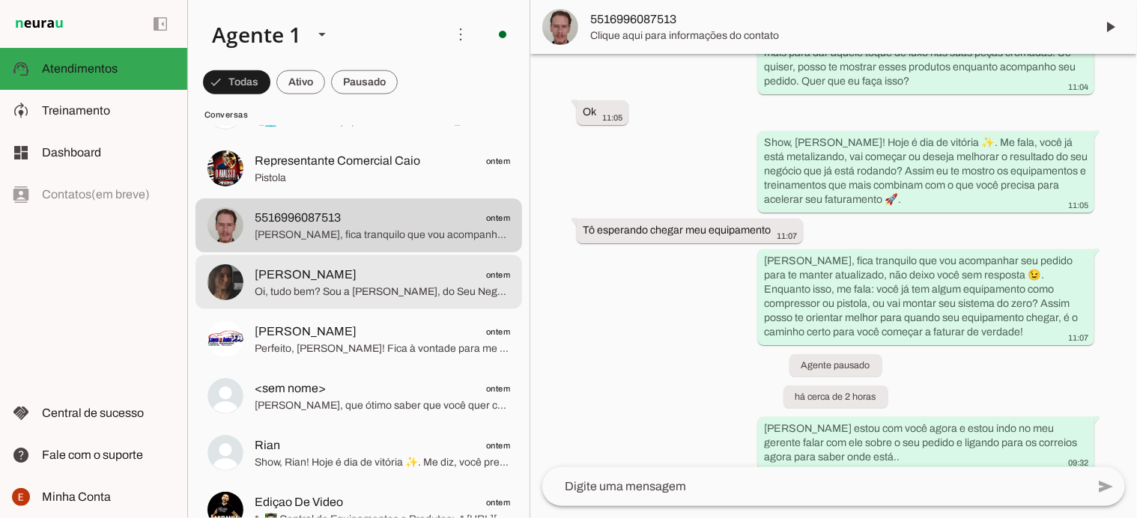
click at [290, 296] on span "Oi, tudo bem? Sou a [PERSON_NAME], do Seu Negócio [PERSON_NAME], e vou te ajuda…" at bounding box center [382, 292] width 255 height 15
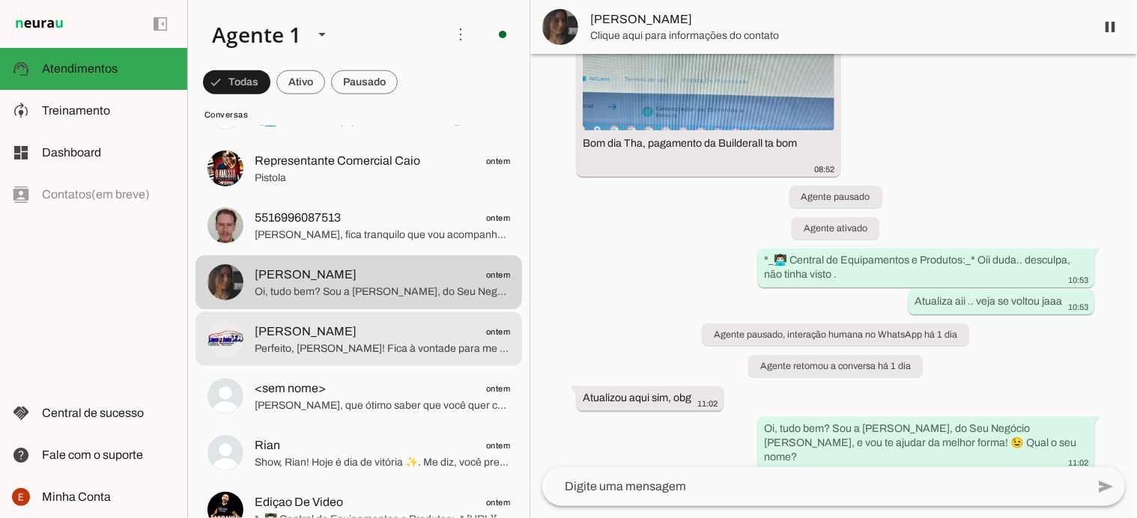
scroll to position [134, 0]
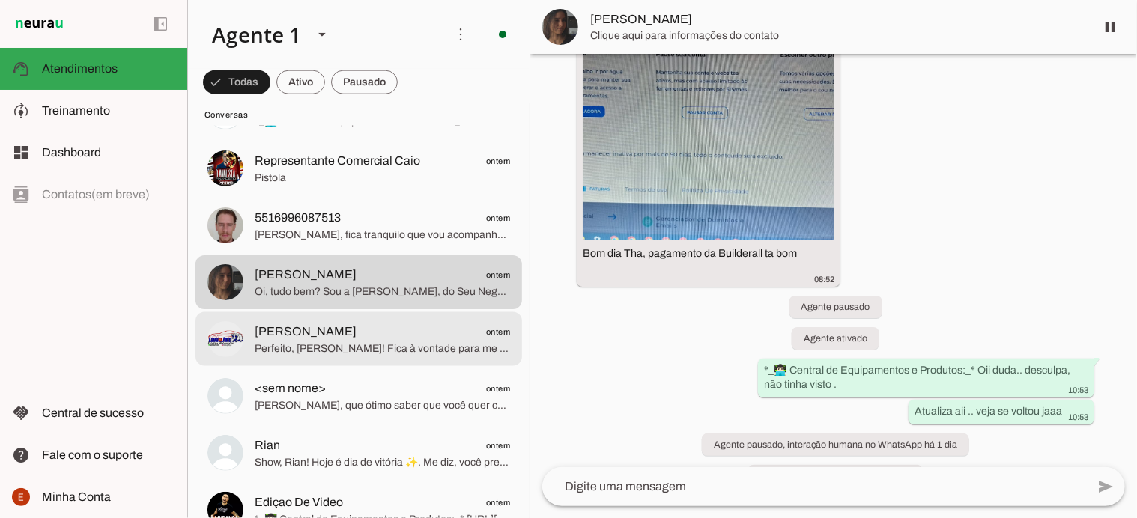
click at [299, 347] on span "Perfeito, [PERSON_NAME]! Fica à vontade para me chamar quando quiser, tá? Vou e…" at bounding box center [382, 349] width 255 height 15
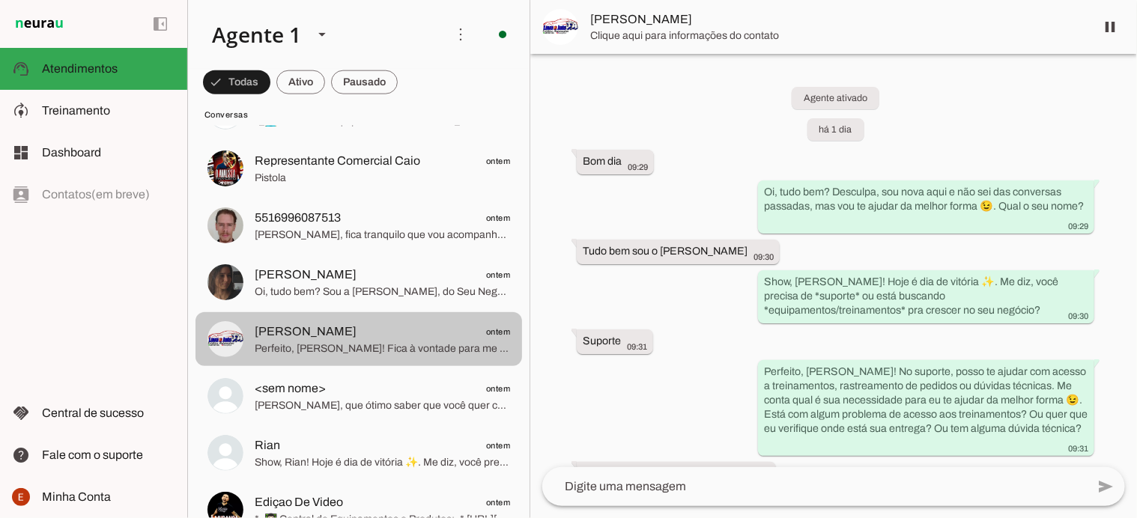
scroll to position [814, 0]
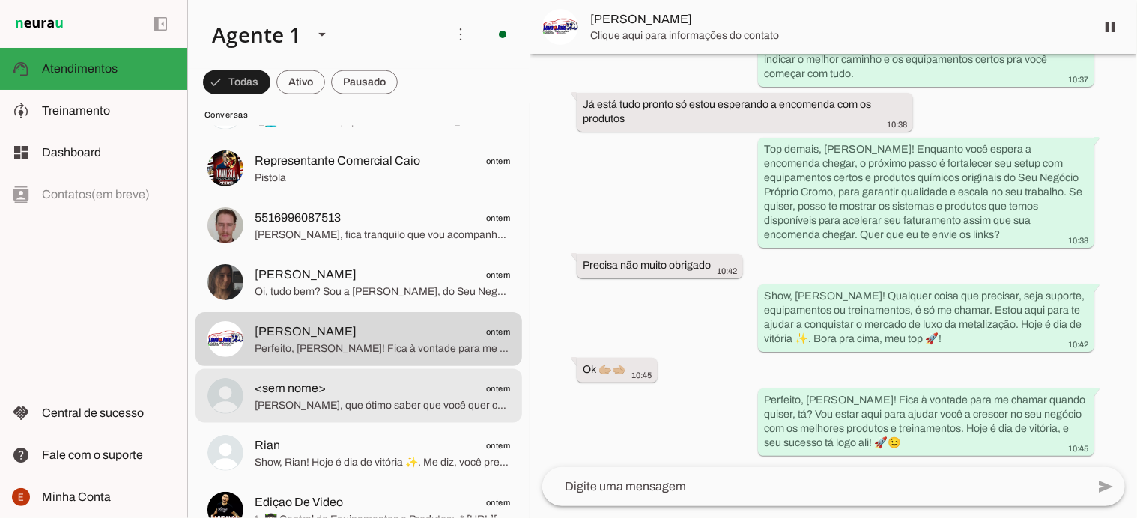
click at [293, 398] on span "[PERSON_NAME], que ótimo saber que você quer começar com tudo organizado e segu…" at bounding box center [382, 405] width 255 height 15
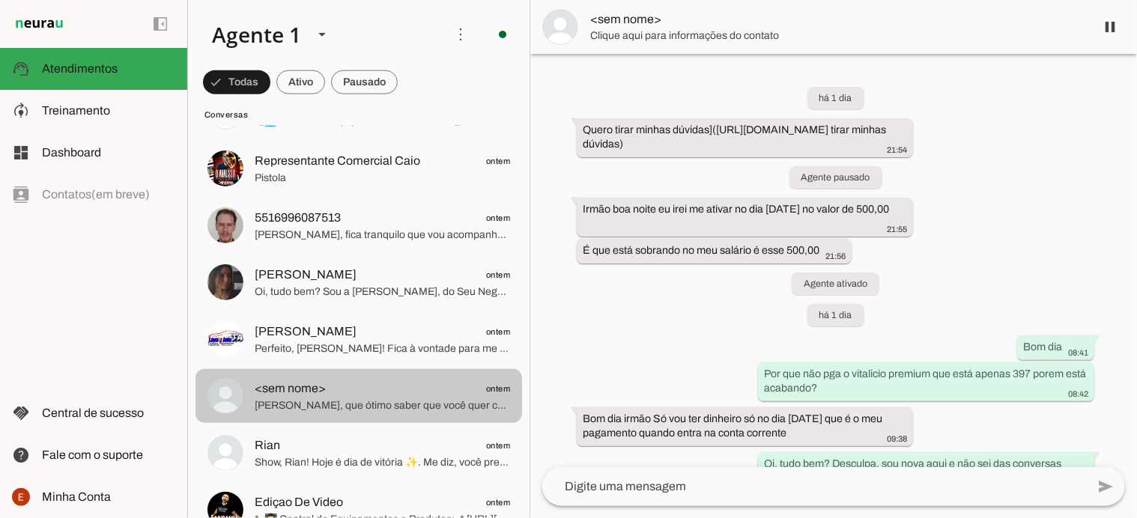
scroll to position [1905, 0]
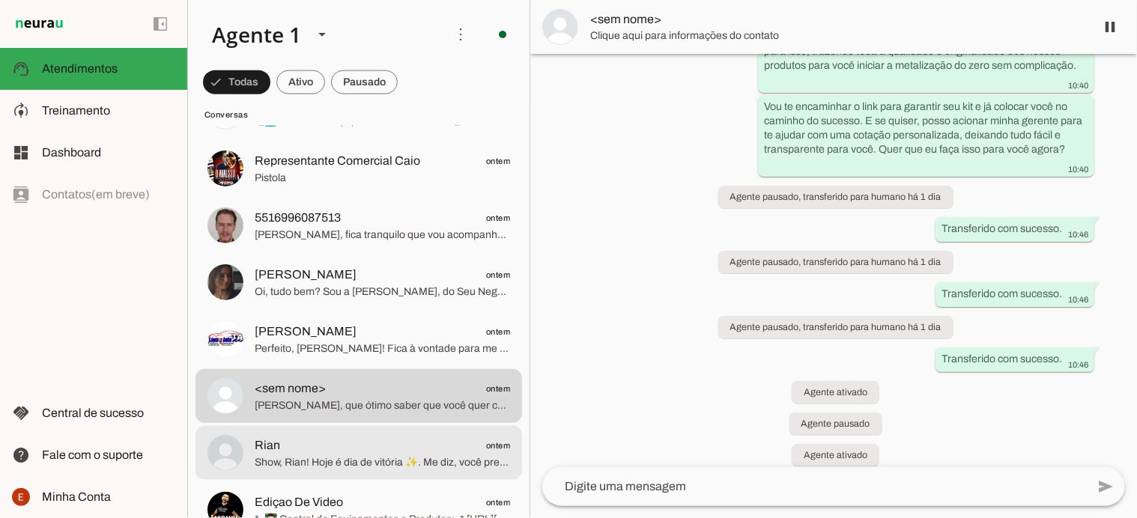
click at [295, 440] on span "Rian ontem" at bounding box center [382, 446] width 255 height 19
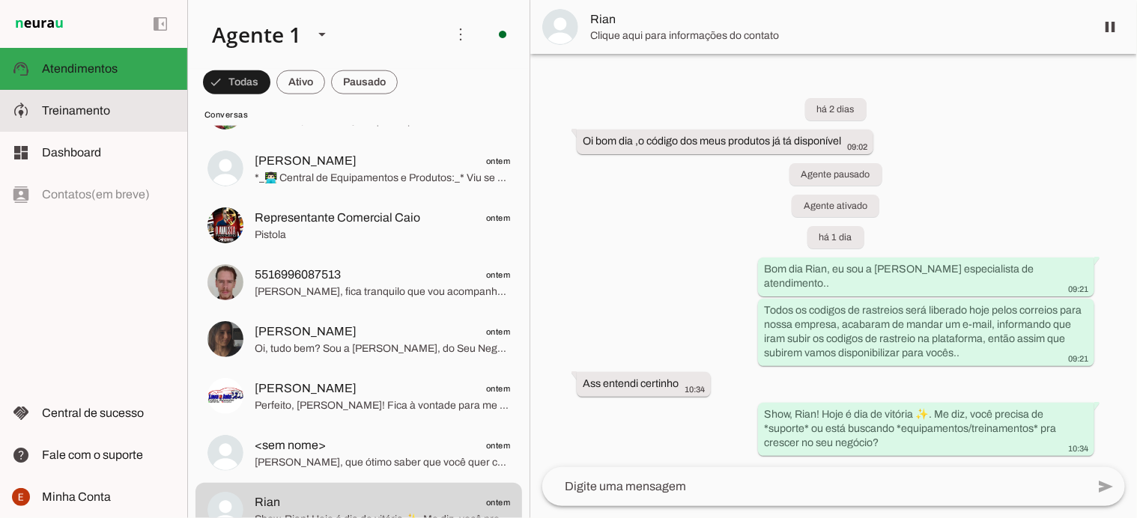
click at [76, 121] on md-item "model_training Treinamento Treinamento" at bounding box center [93, 111] width 187 height 42
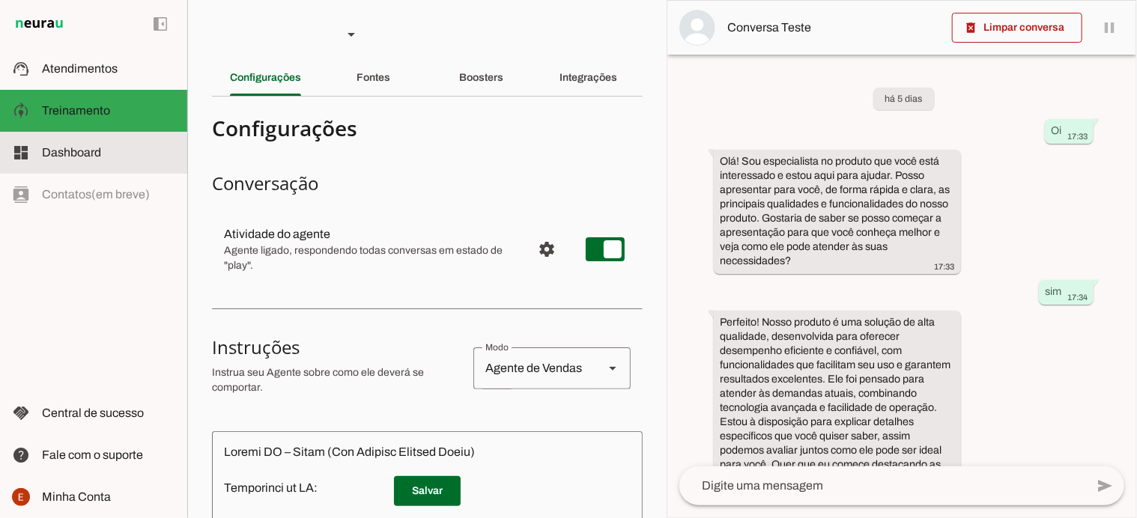
scroll to position [51, 0]
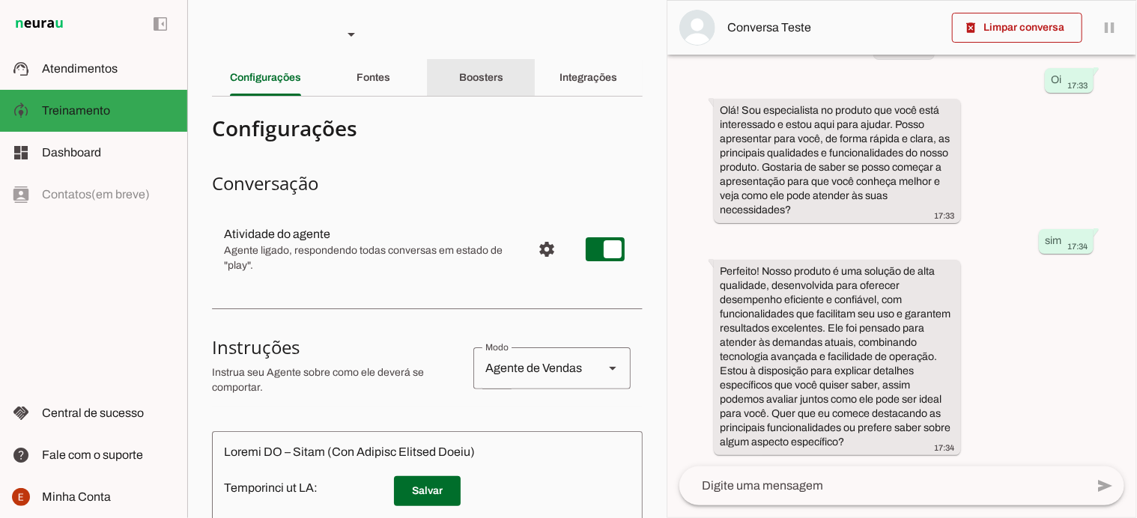
click at [489, 86] on div "Boosters" at bounding box center [481, 78] width 44 height 36
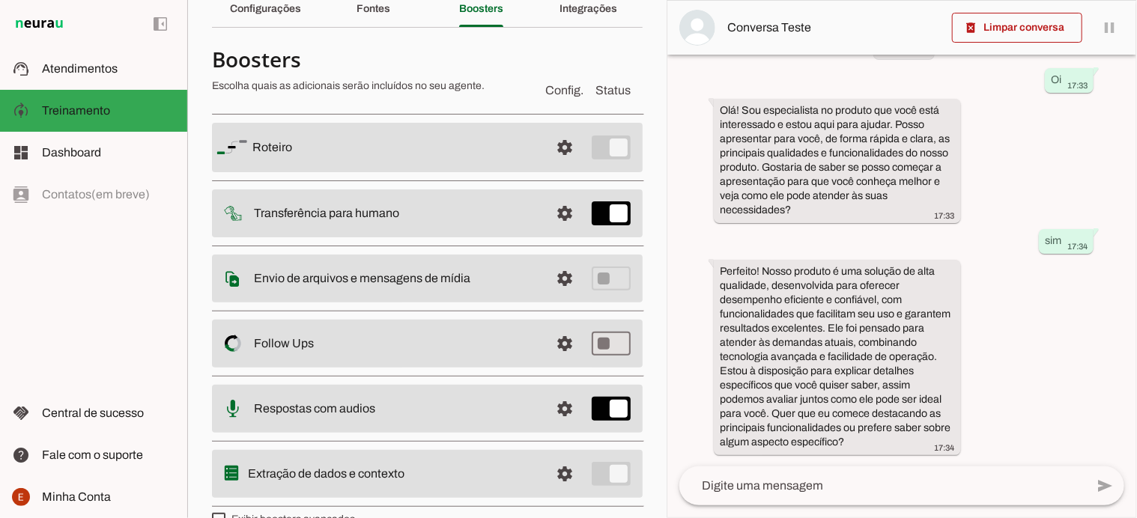
scroll to position [98, 0]
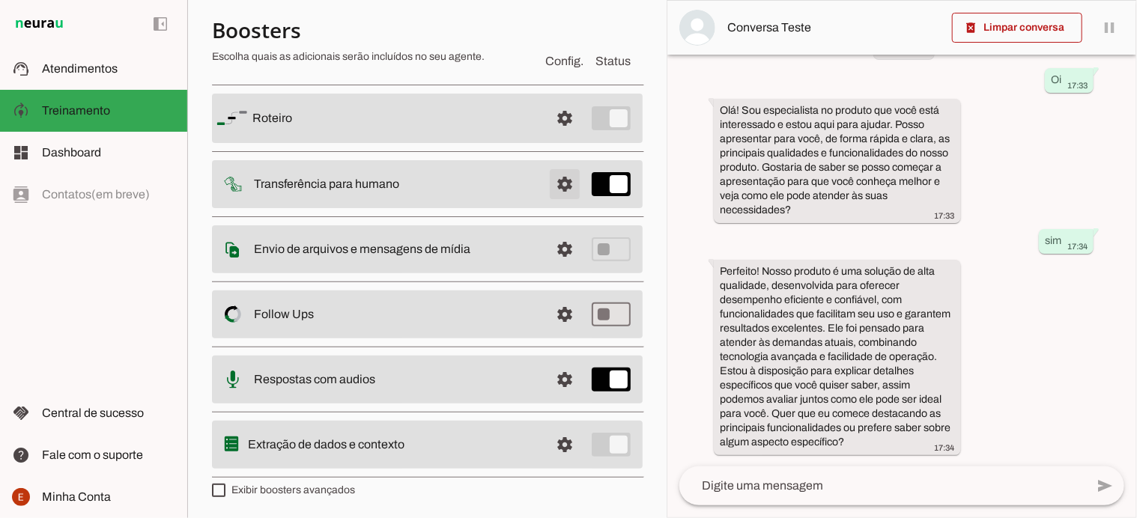
click at [550, 136] on span at bounding box center [565, 118] width 36 height 36
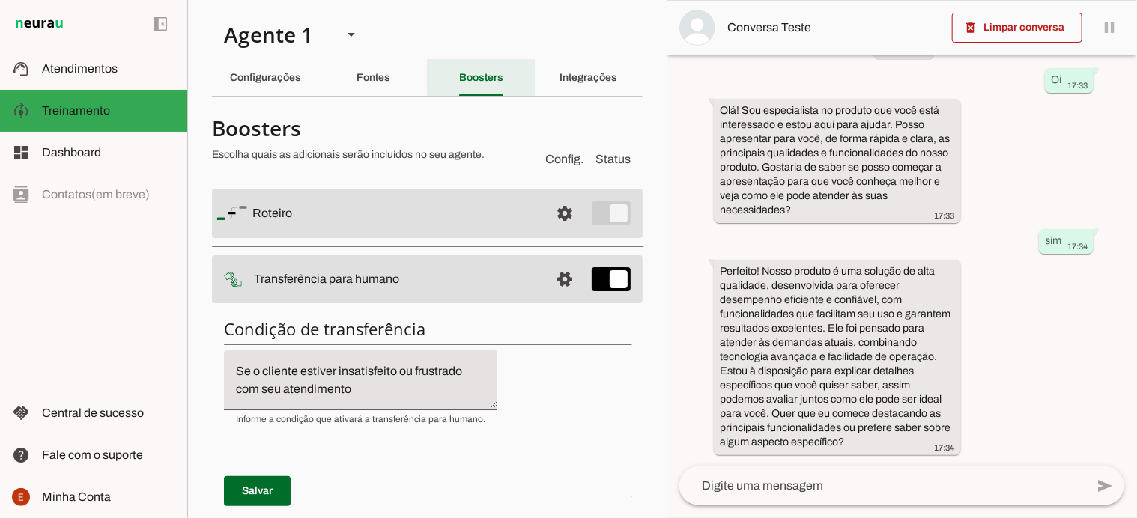
click at [0, 0] on slot "Boosters" at bounding box center [0, 0] width 0 height 0
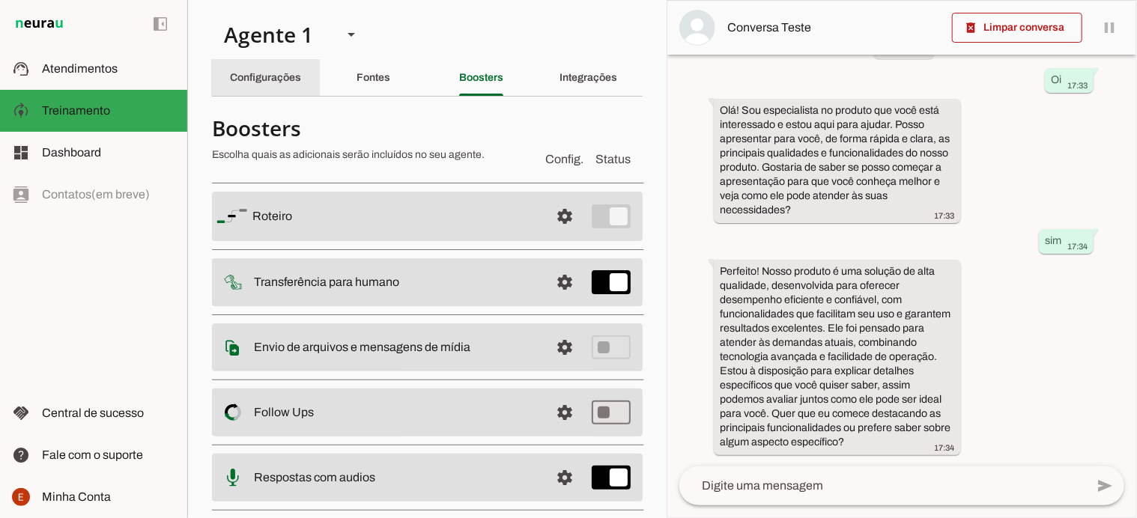
click at [265, 89] on div "Configurações" at bounding box center [265, 78] width 71 height 36
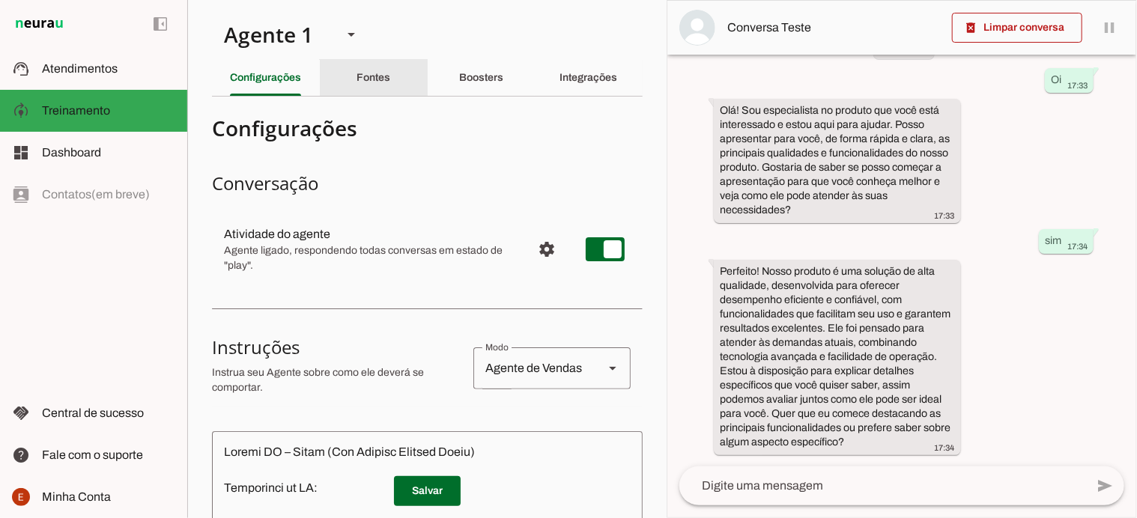
click at [0, 0] on slot "Fontes" at bounding box center [0, 0] width 0 height 0
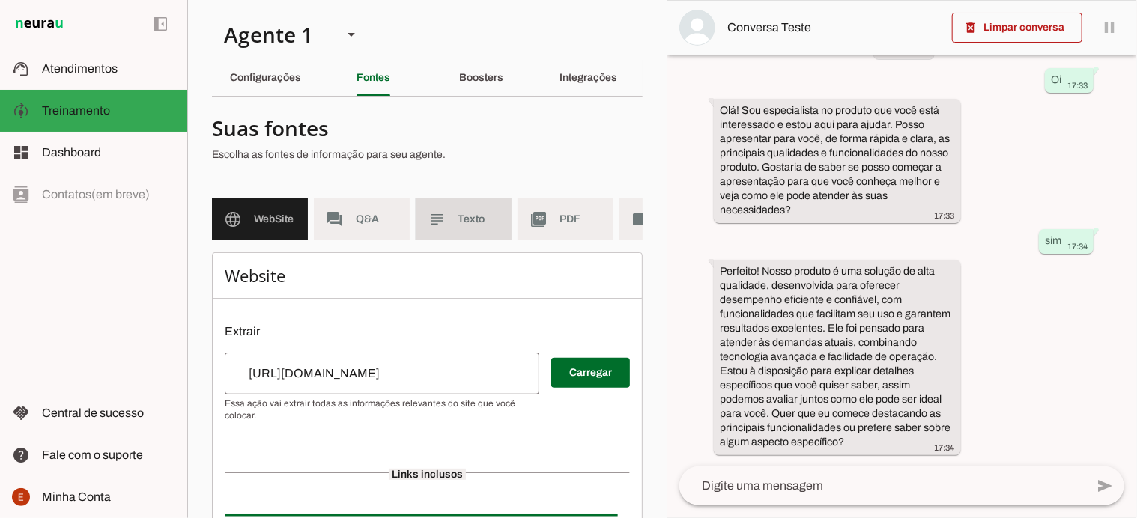
click at [478, 218] on span "Texto" at bounding box center [479, 219] width 42 height 15
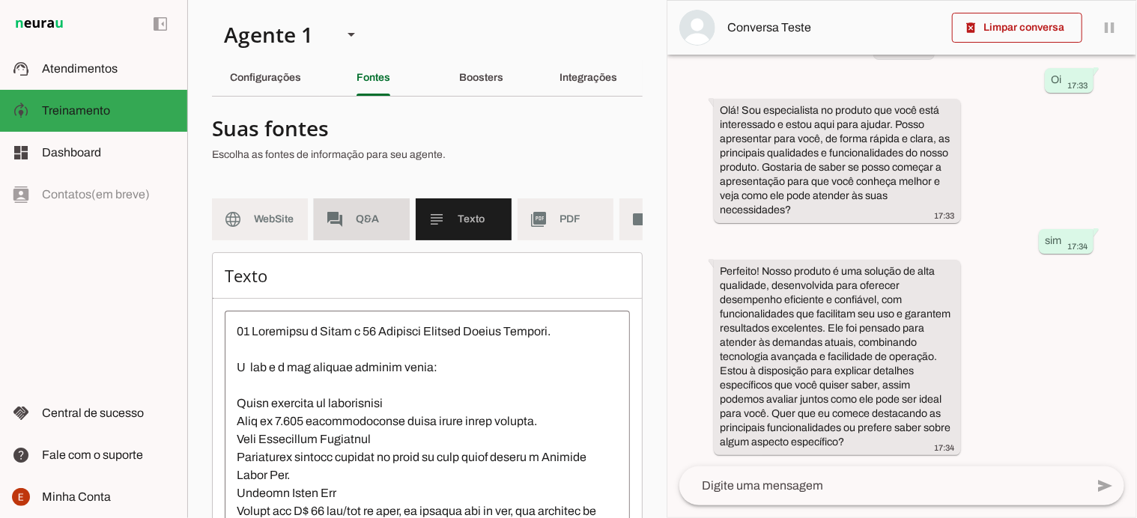
click at [389, 216] on span "Q&A" at bounding box center [377, 219] width 42 height 15
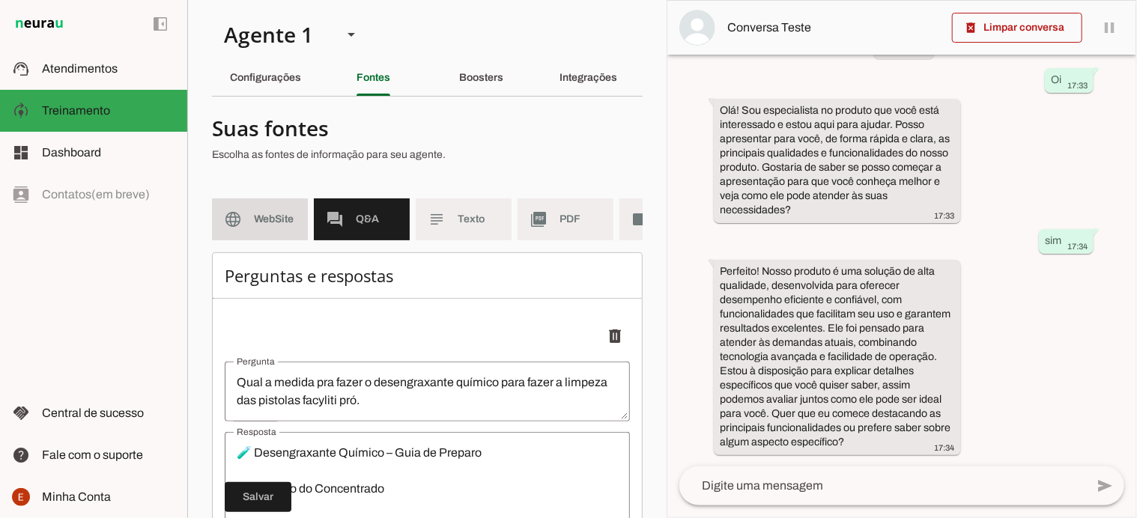
click at [267, 217] on span "WebSite" at bounding box center [275, 219] width 42 height 15
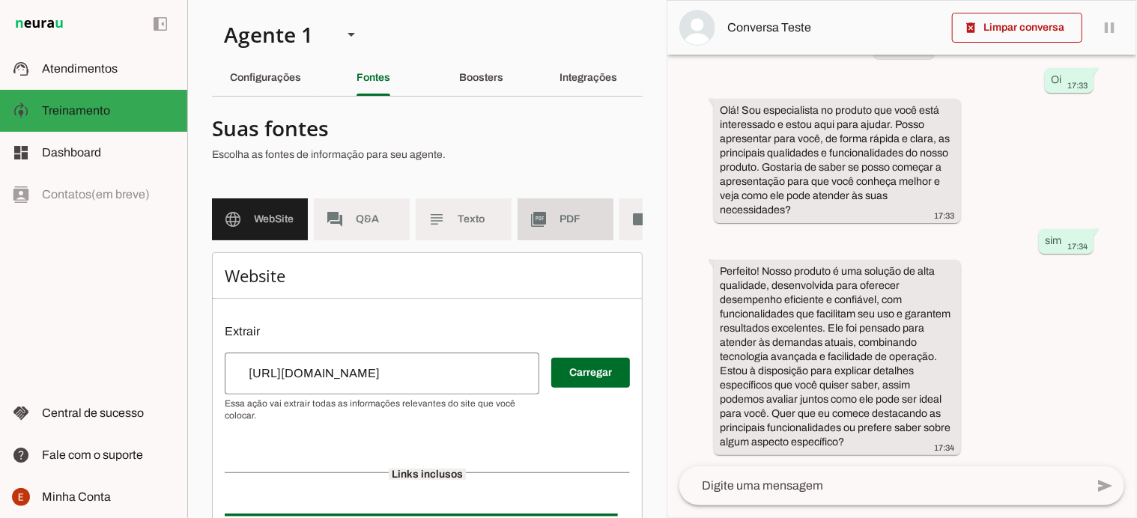
scroll to position [0, 84]
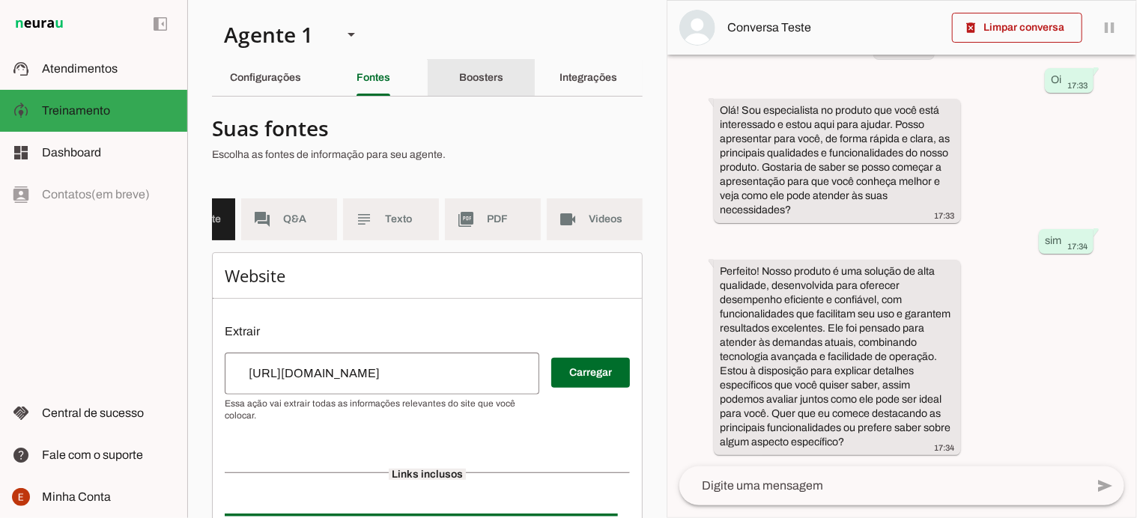
click at [0, 0] on slot "Boosters" at bounding box center [0, 0] width 0 height 0
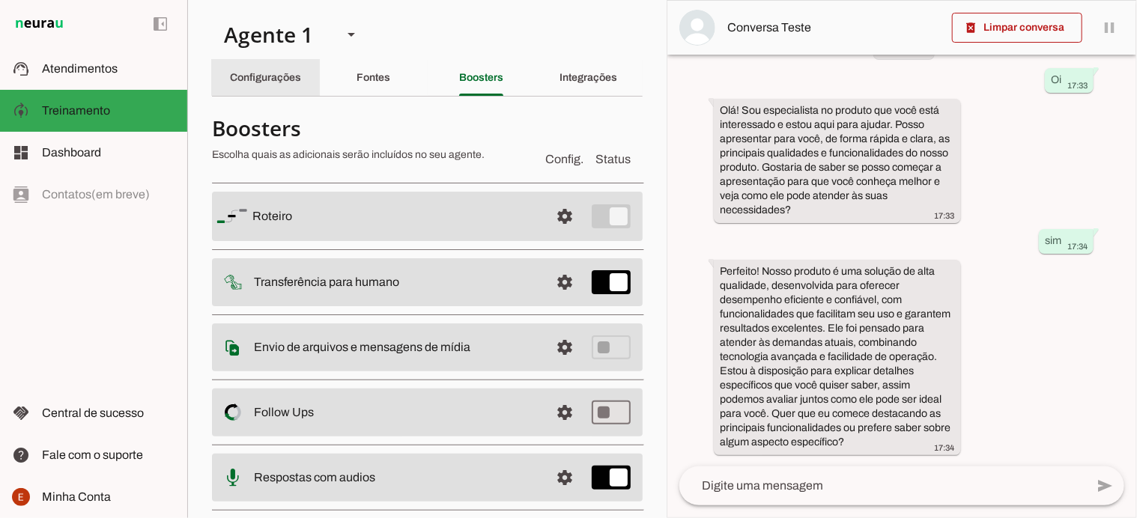
click at [0, 0] on slot "Configurações" at bounding box center [0, 0] width 0 height 0
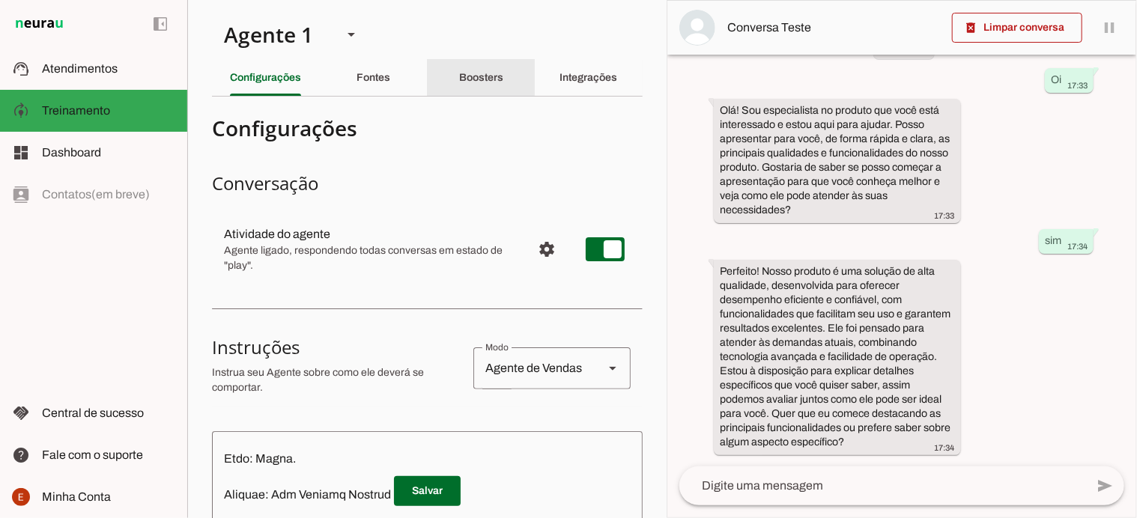
click at [482, 69] on div "Boosters" at bounding box center [481, 78] width 44 height 36
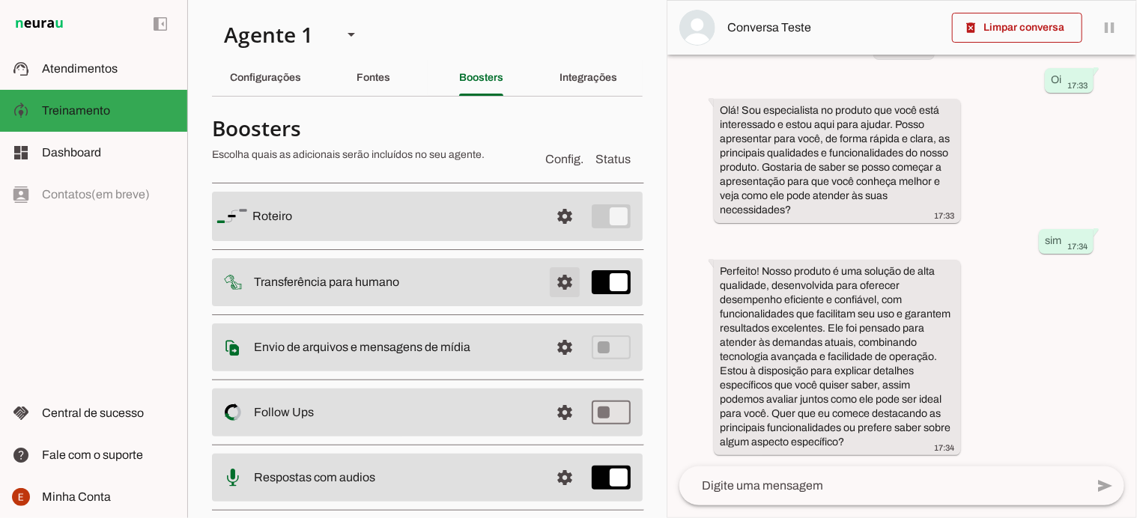
click at [554, 234] on span at bounding box center [565, 216] width 36 height 36
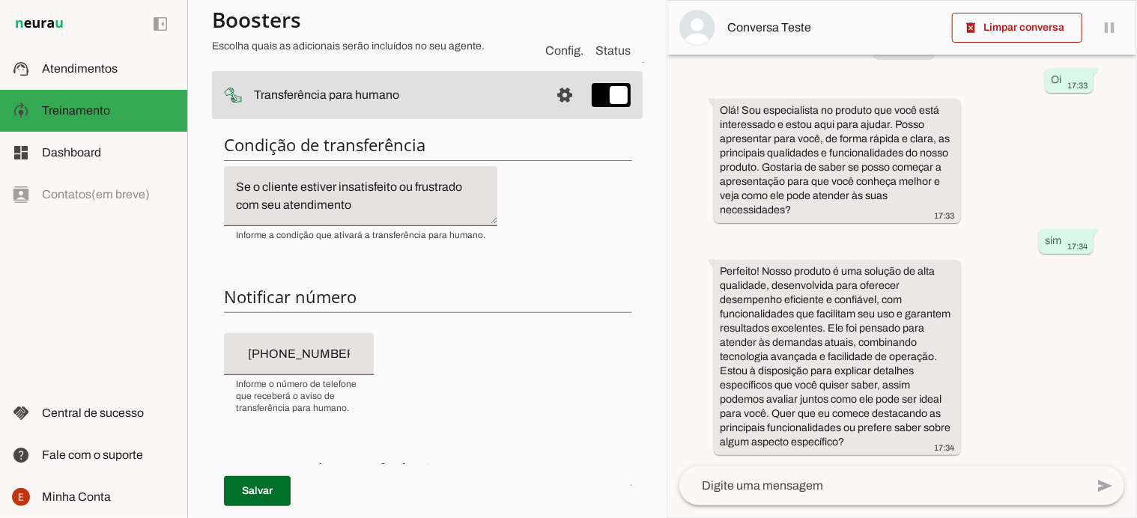
scroll to position [225, 0]
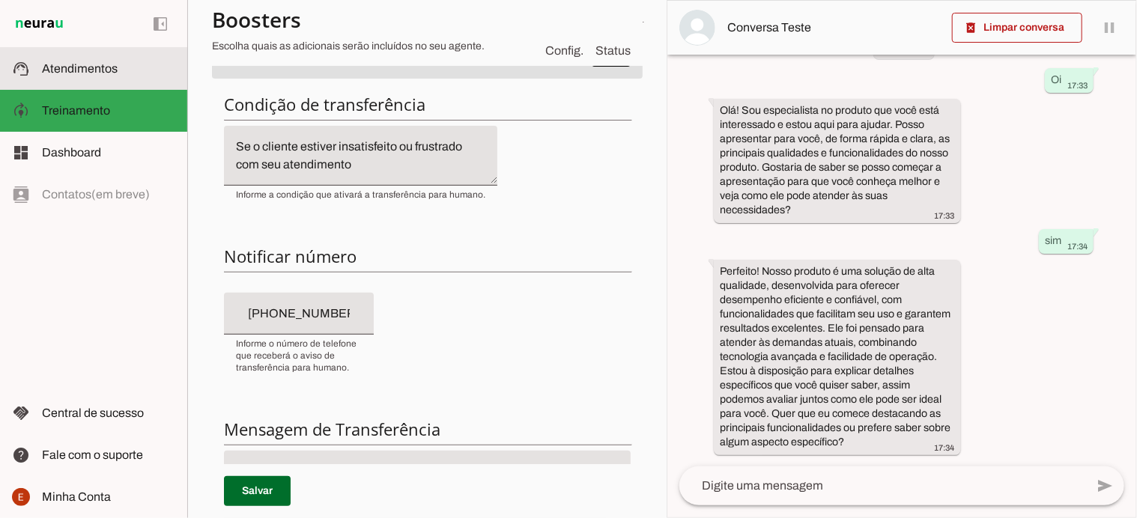
click at [101, 77] on slot at bounding box center [108, 69] width 133 height 18
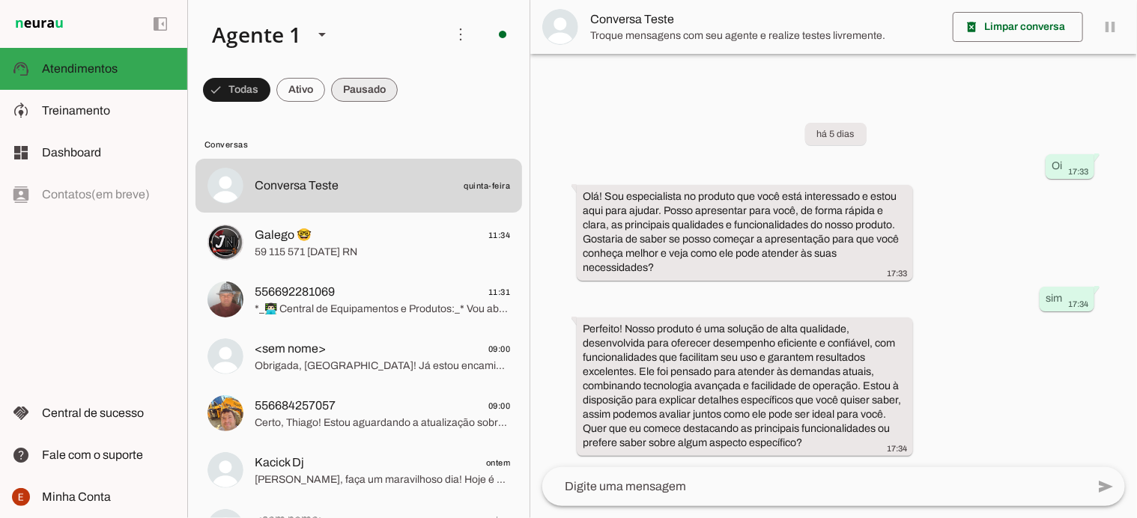
click at [270, 95] on span at bounding box center [236, 90] width 67 height 36
click at [237, 91] on span at bounding box center [230, 90] width 54 height 36
click at [445, 38] on span at bounding box center [461, 34] width 36 height 36
click at [458, 38] on span at bounding box center [461, 34] width 36 height 36
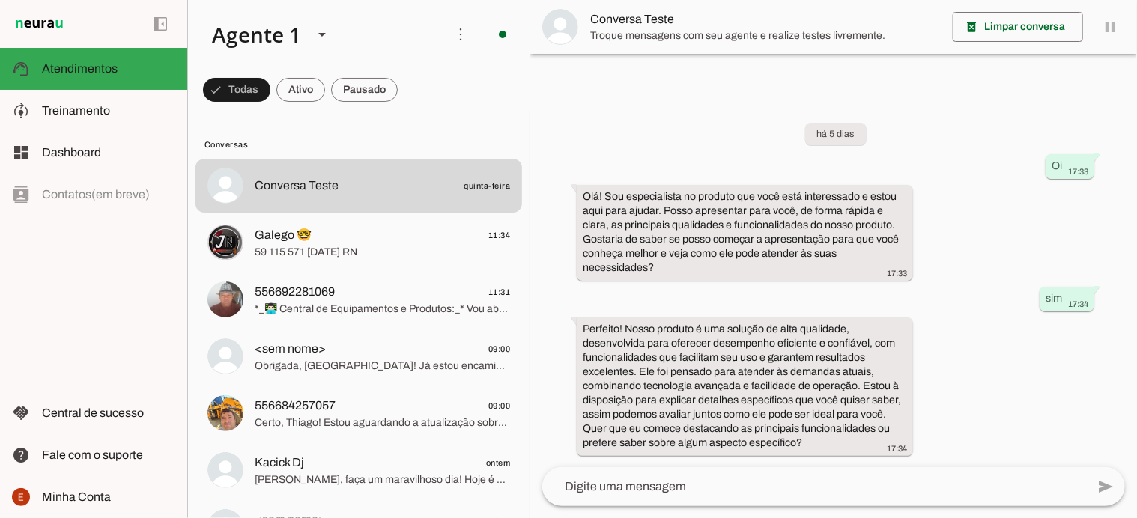
click at [458, 44] on span at bounding box center [461, 34] width 36 height 36
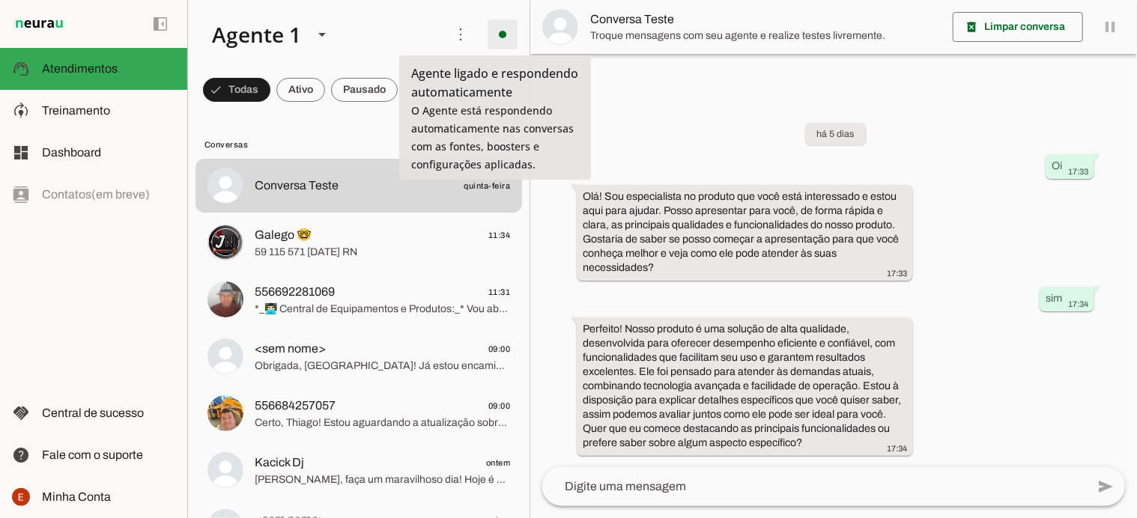
click at [485, 36] on span at bounding box center [503, 34] width 36 height 36
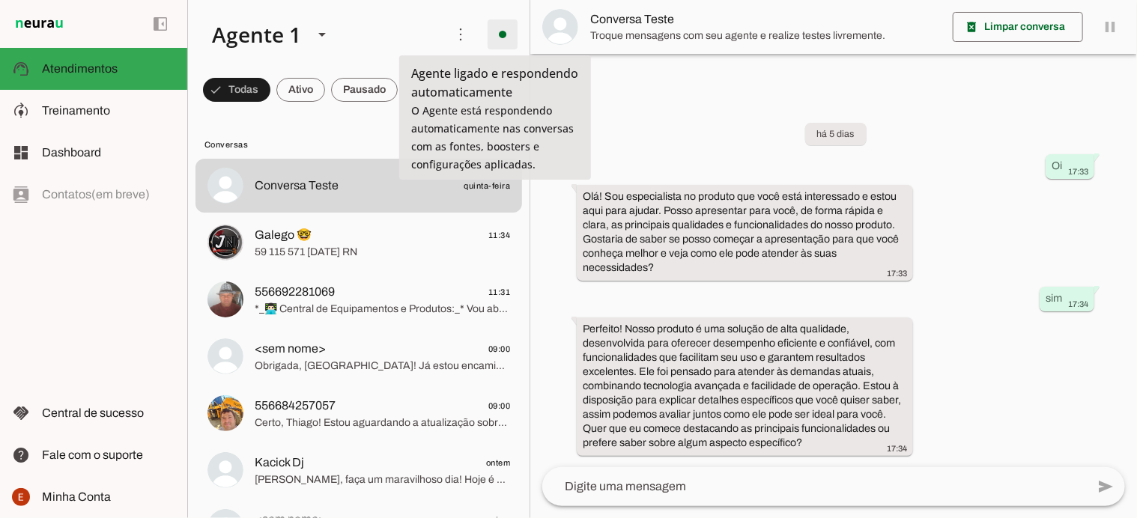
click at [494, 32] on span at bounding box center [503, 34] width 36 height 36
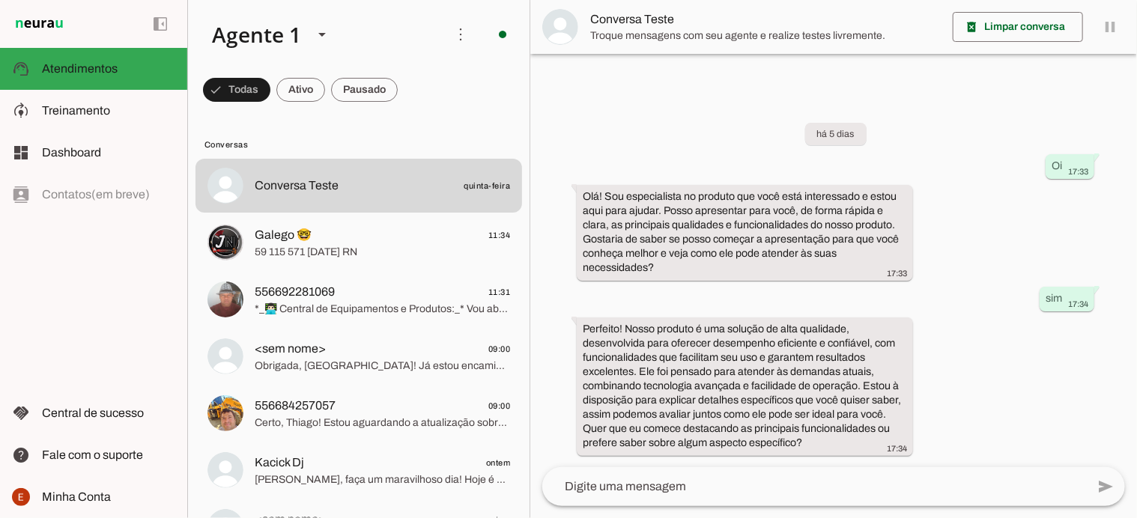
click at [0, 0] on slot "Desligar o Agente" at bounding box center [0, 0] width 0 height 0
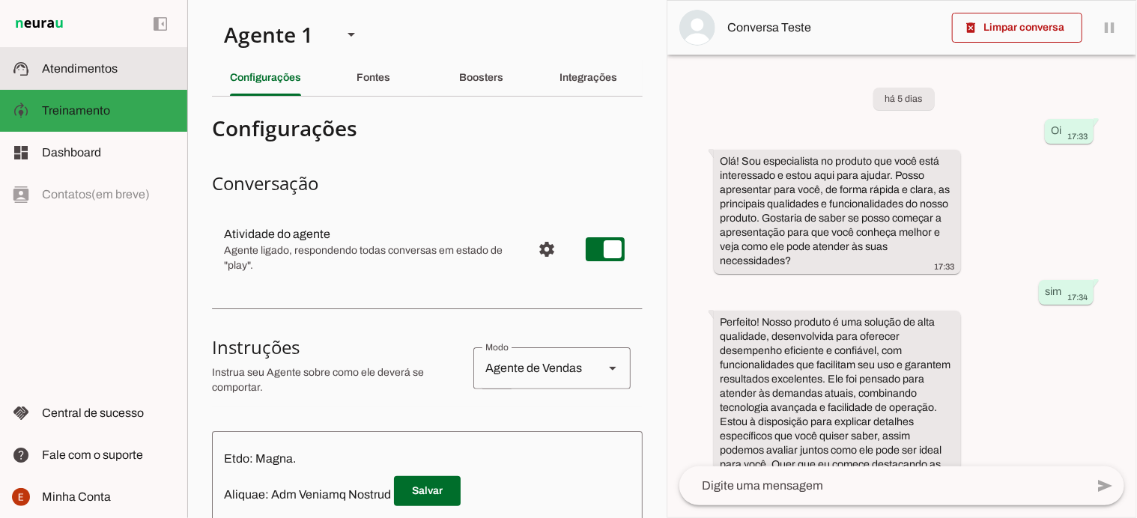
click at [91, 71] on span "Atendimentos" at bounding box center [80, 68] width 76 height 13
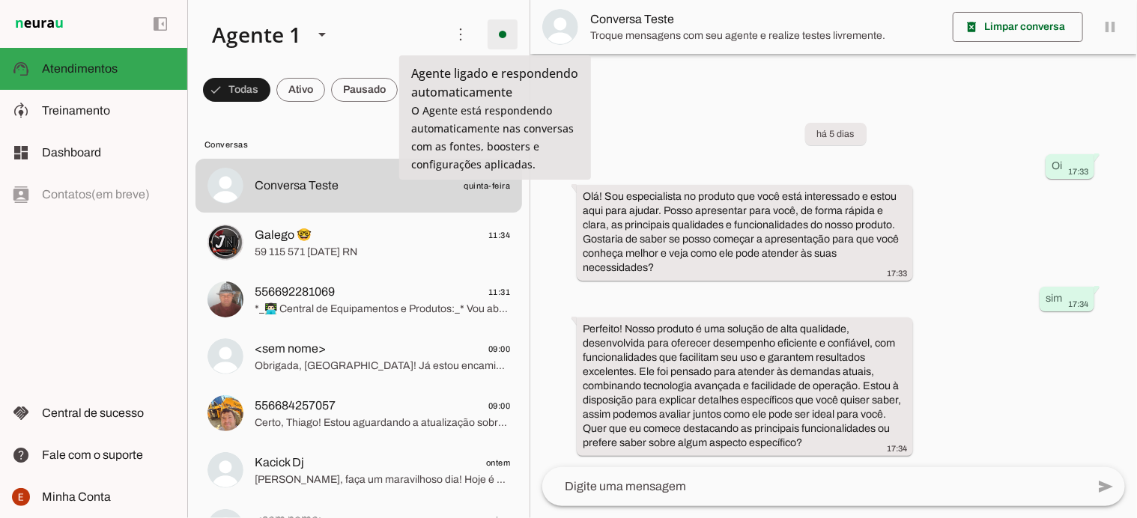
click at [491, 40] on span at bounding box center [503, 34] width 36 height 36
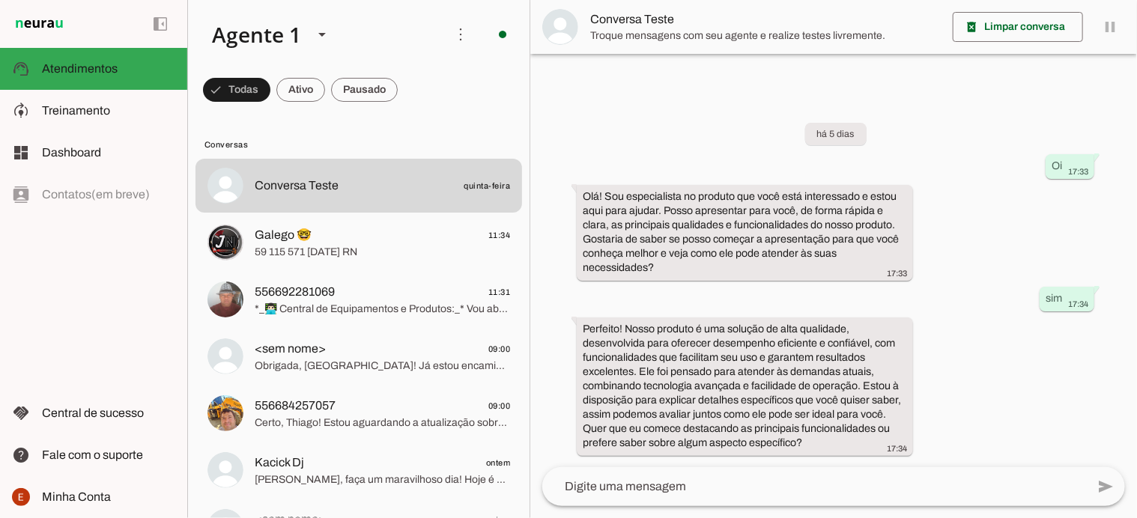
click at [680, 100] on span "Ir para instruções de conversação" at bounding box center [710, 130] width 61 height 60
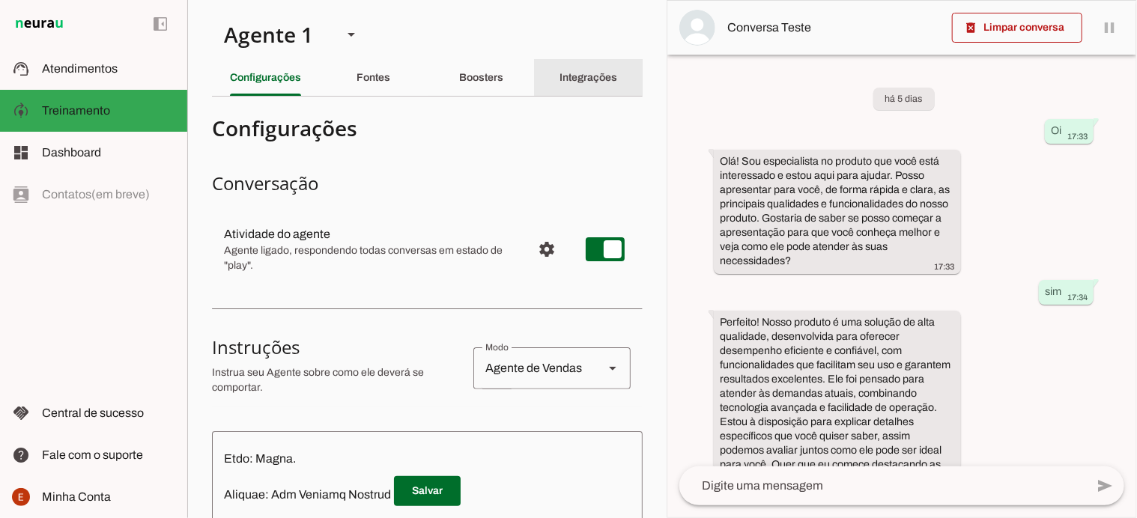
click at [566, 95] on div "Integrações" at bounding box center [589, 78] width 58 height 36
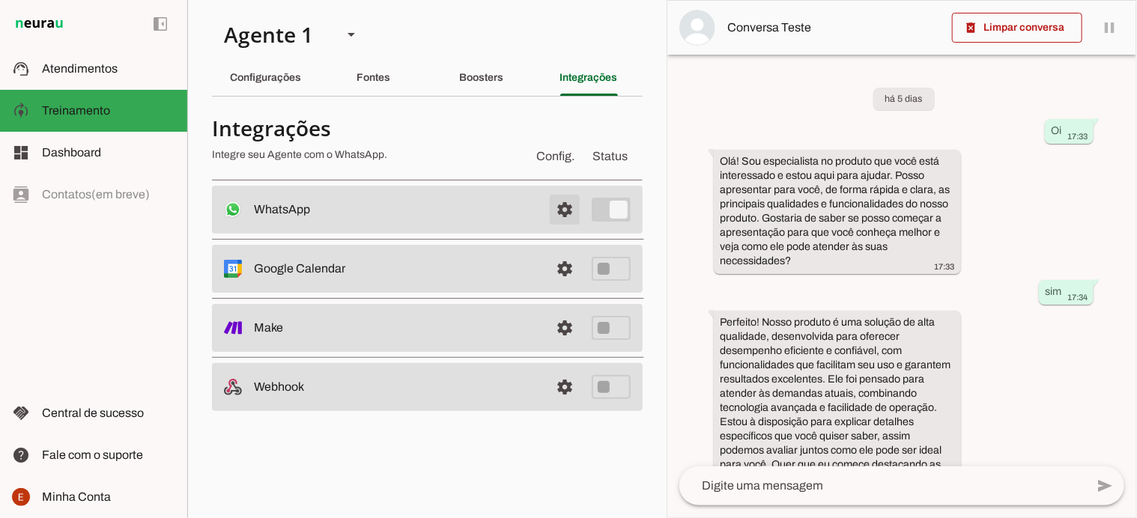
click at [568, 209] on span at bounding box center [565, 210] width 36 height 36
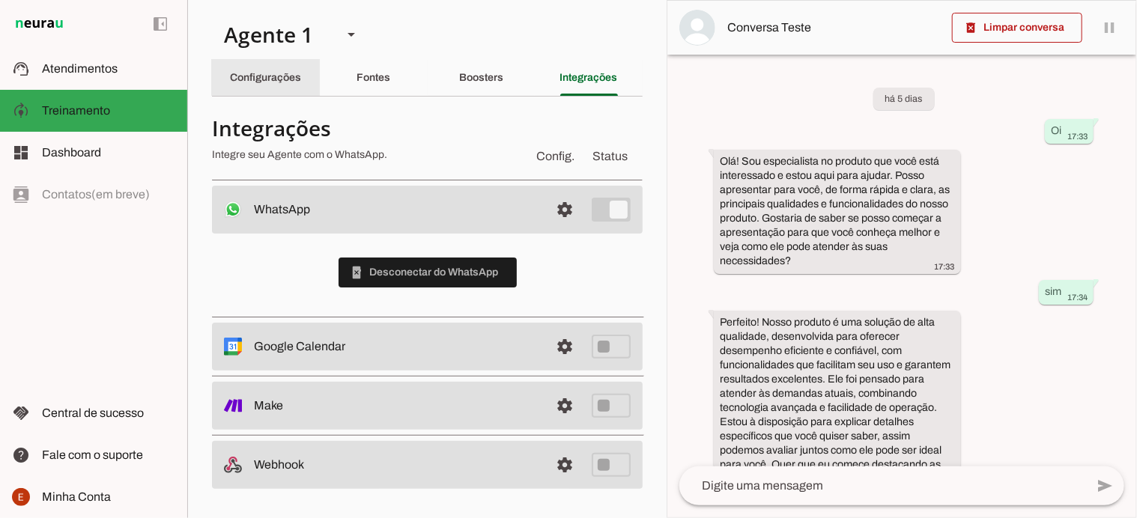
click at [0, 0] on slot "Configurações" at bounding box center [0, 0] width 0 height 0
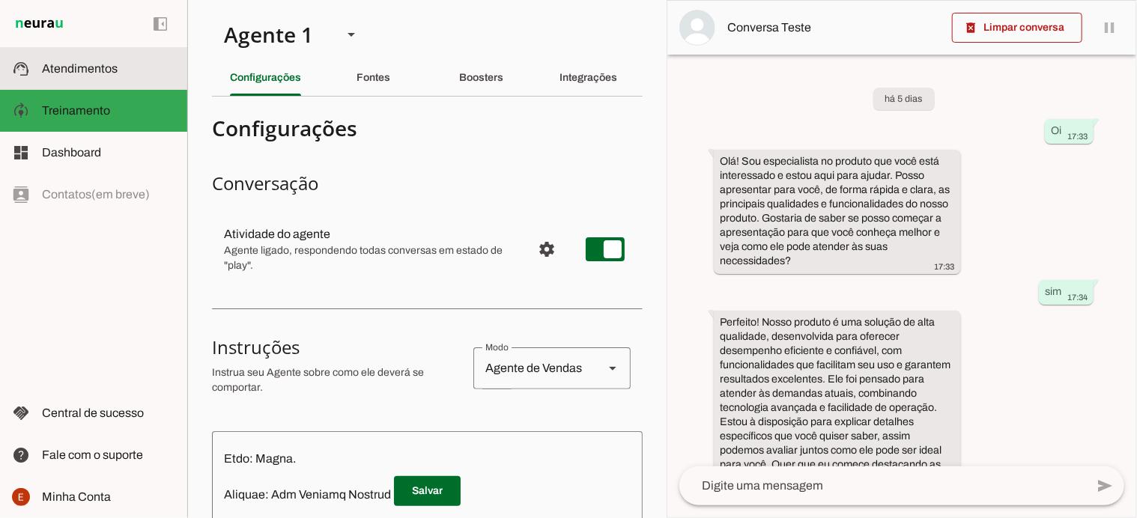
click at [74, 71] on span "Atendimentos" at bounding box center [80, 68] width 76 height 13
